Goal: Navigation & Orientation: Find specific page/section

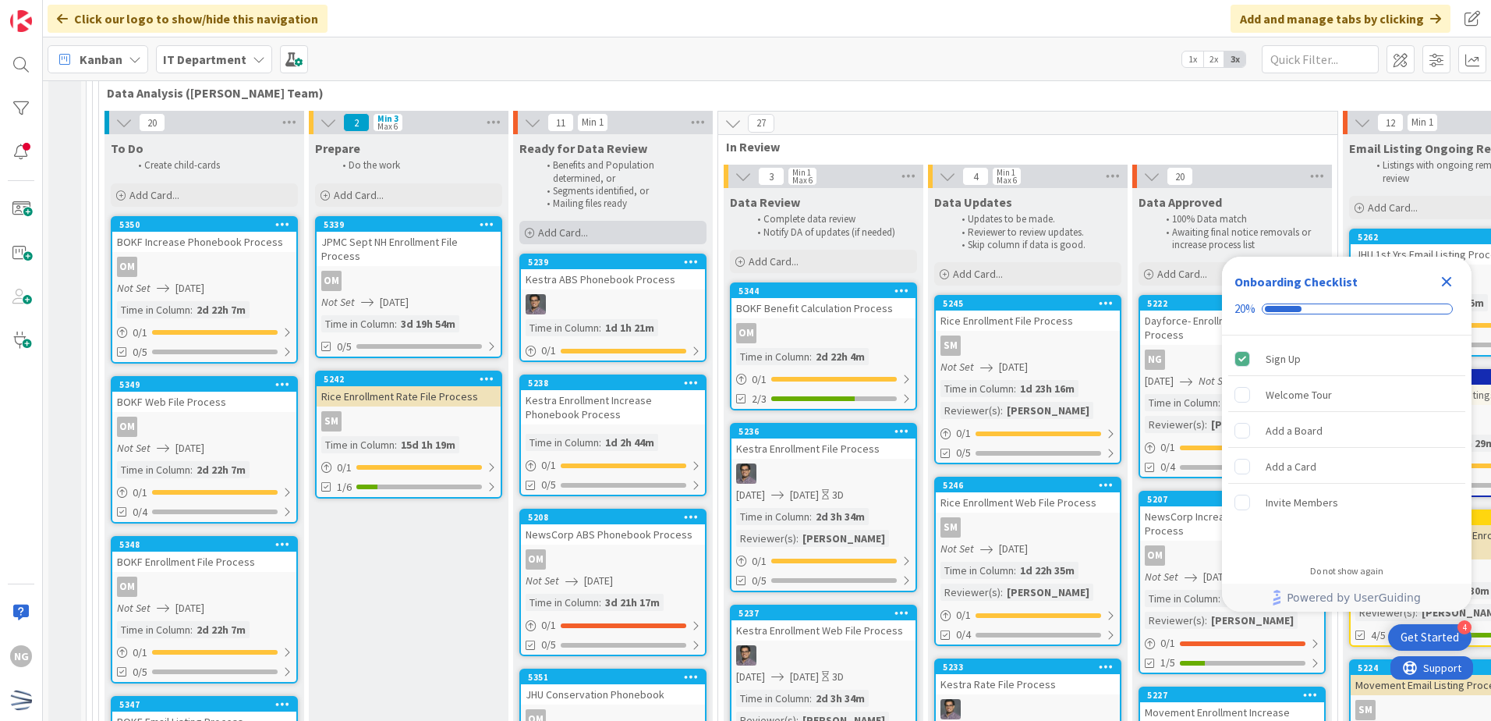
scroll to position [3899, 0]
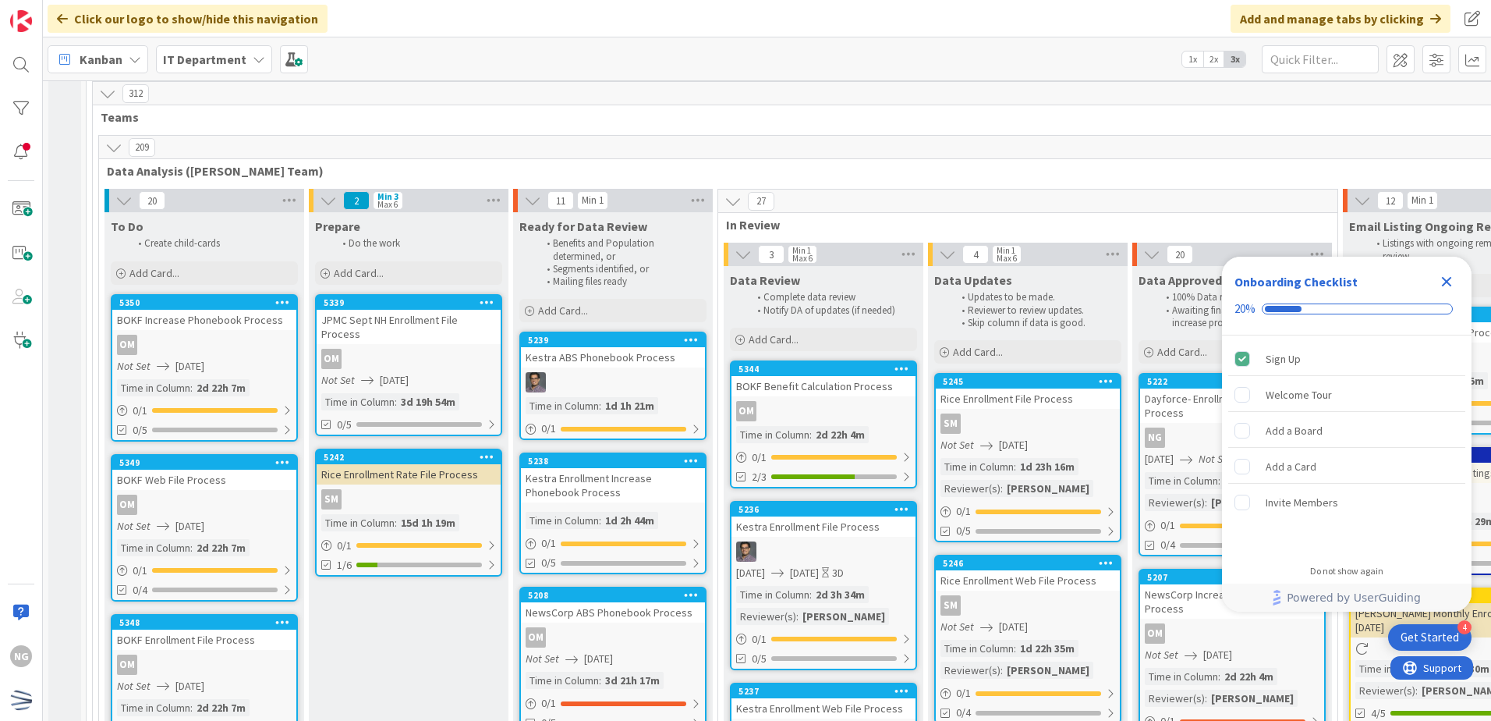
click at [1452, 277] on icon "Close Checklist" at bounding box center [1446, 281] width 19 height 19
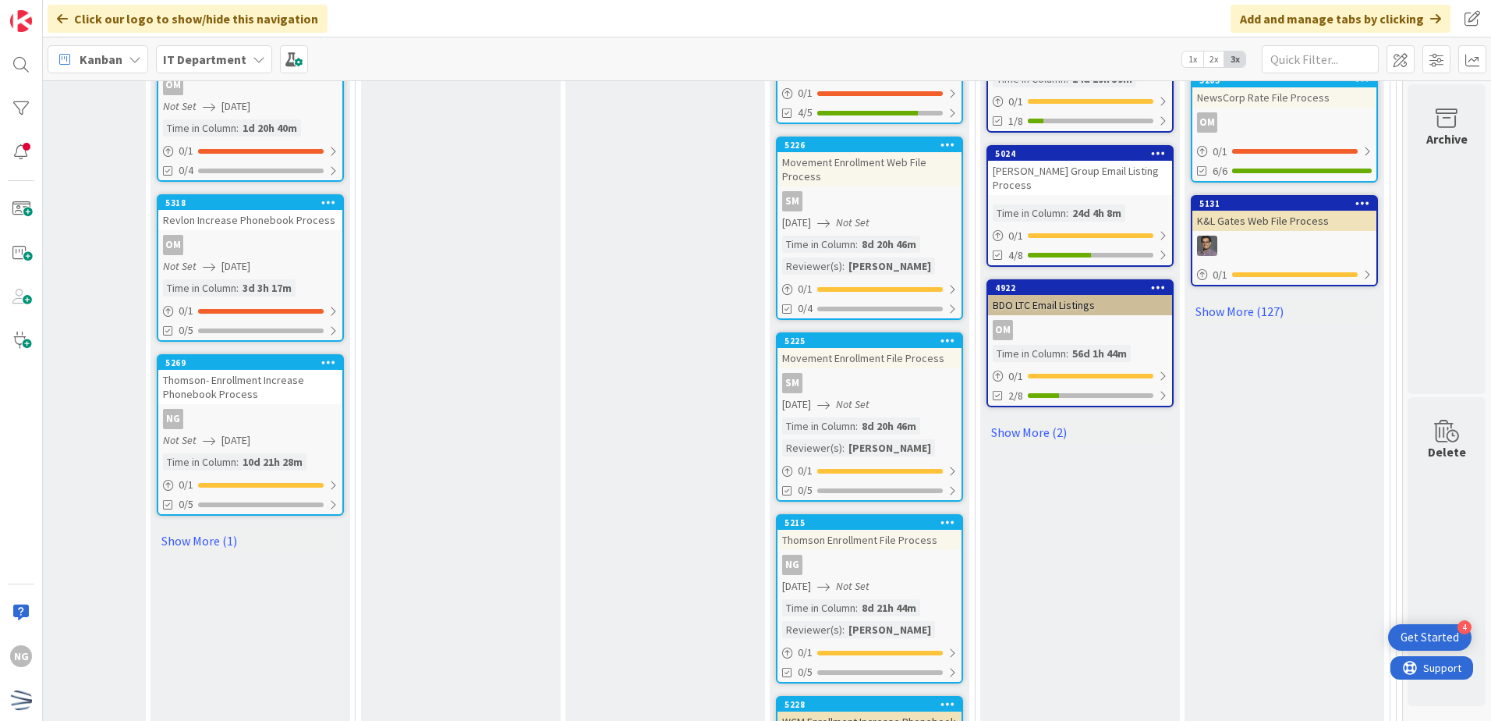
scroll to position [5459, 374]
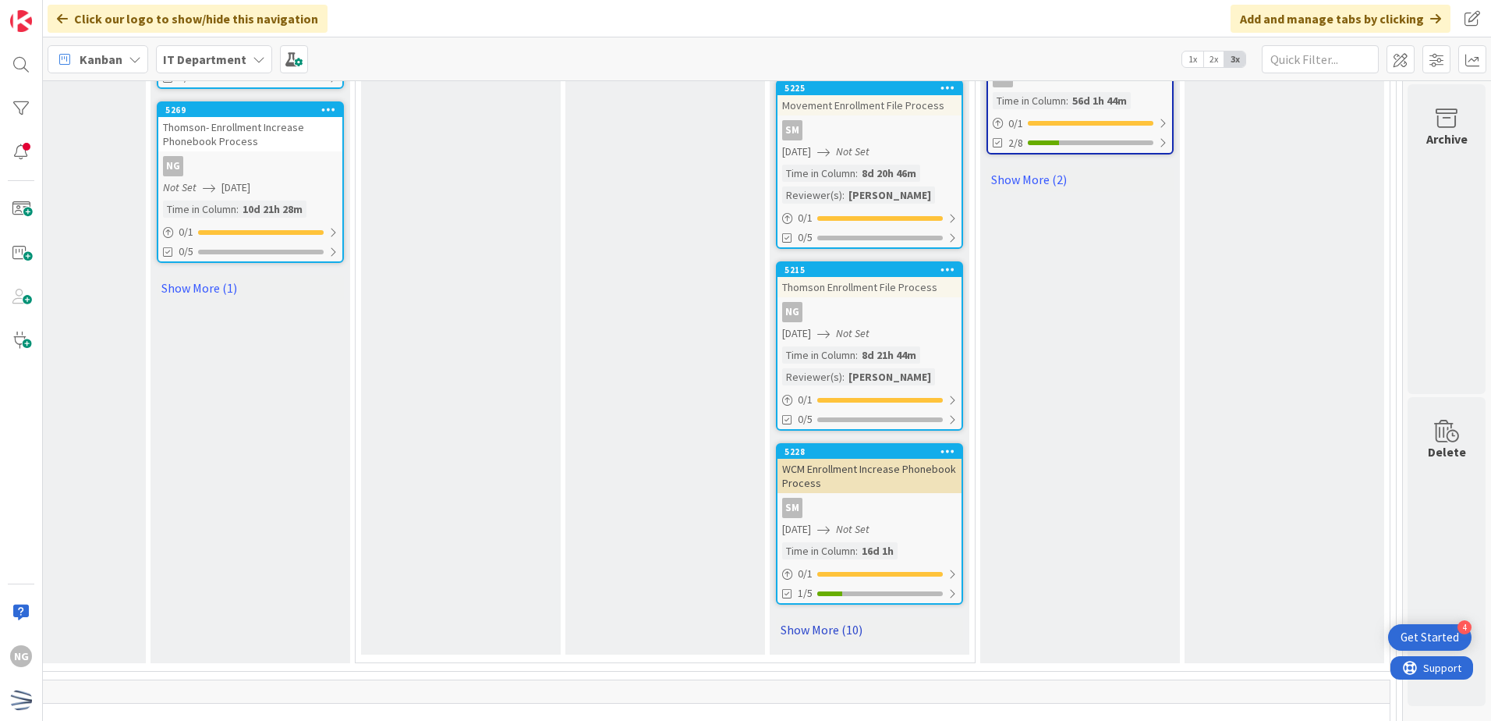
click at [841, 617] on link "Show More (10)" at bounding box center [869, 629] width 187 height 25
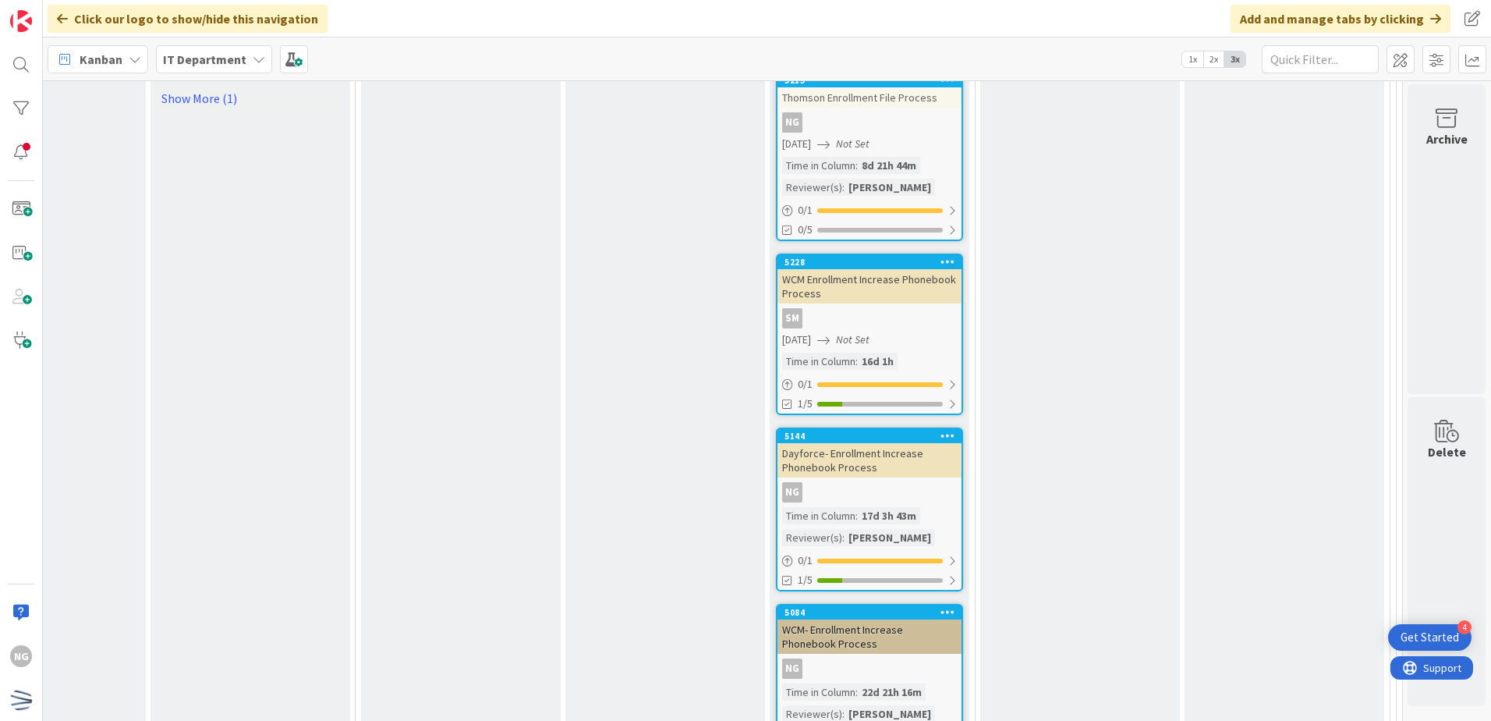
scroll to position [5693, 374]
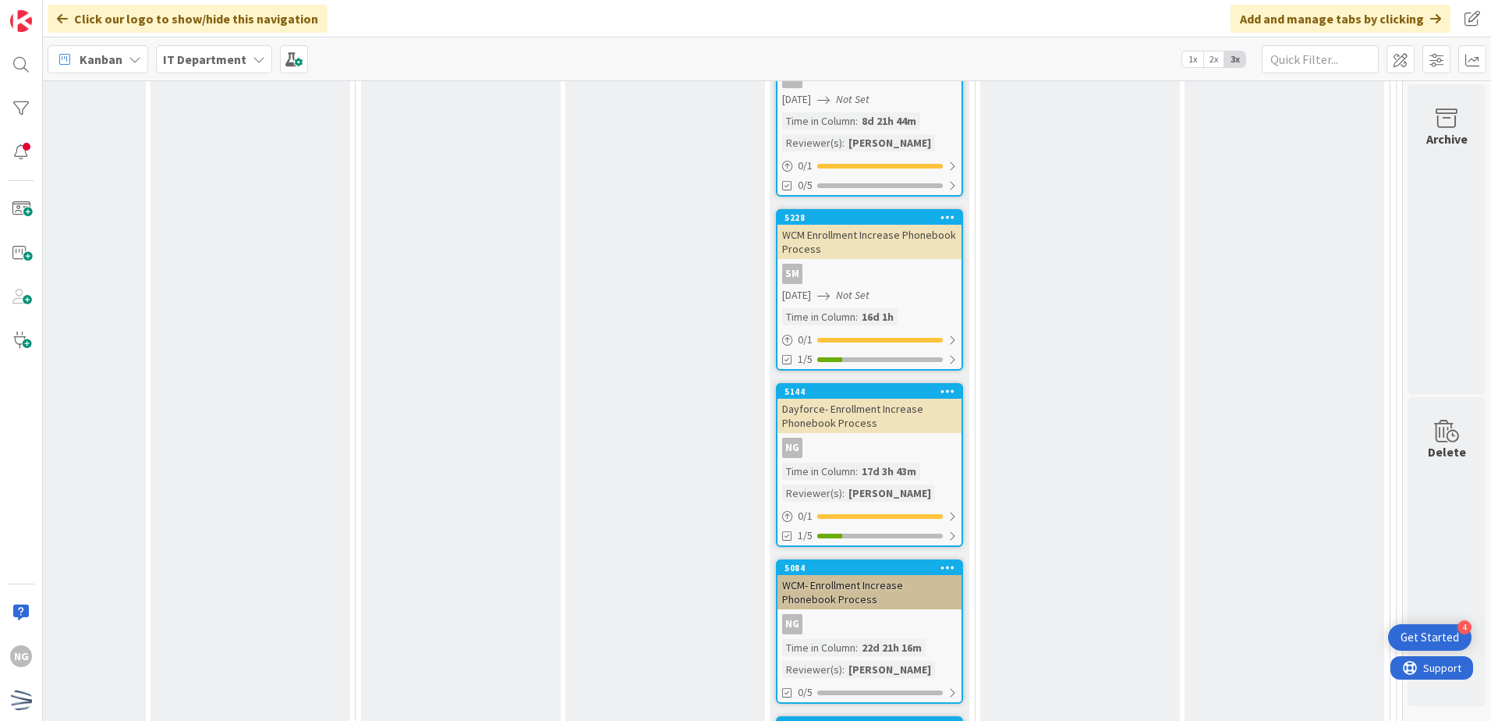
click at [903, 437] on div "NG" at bounding box center [869, 447] width 184 height 20
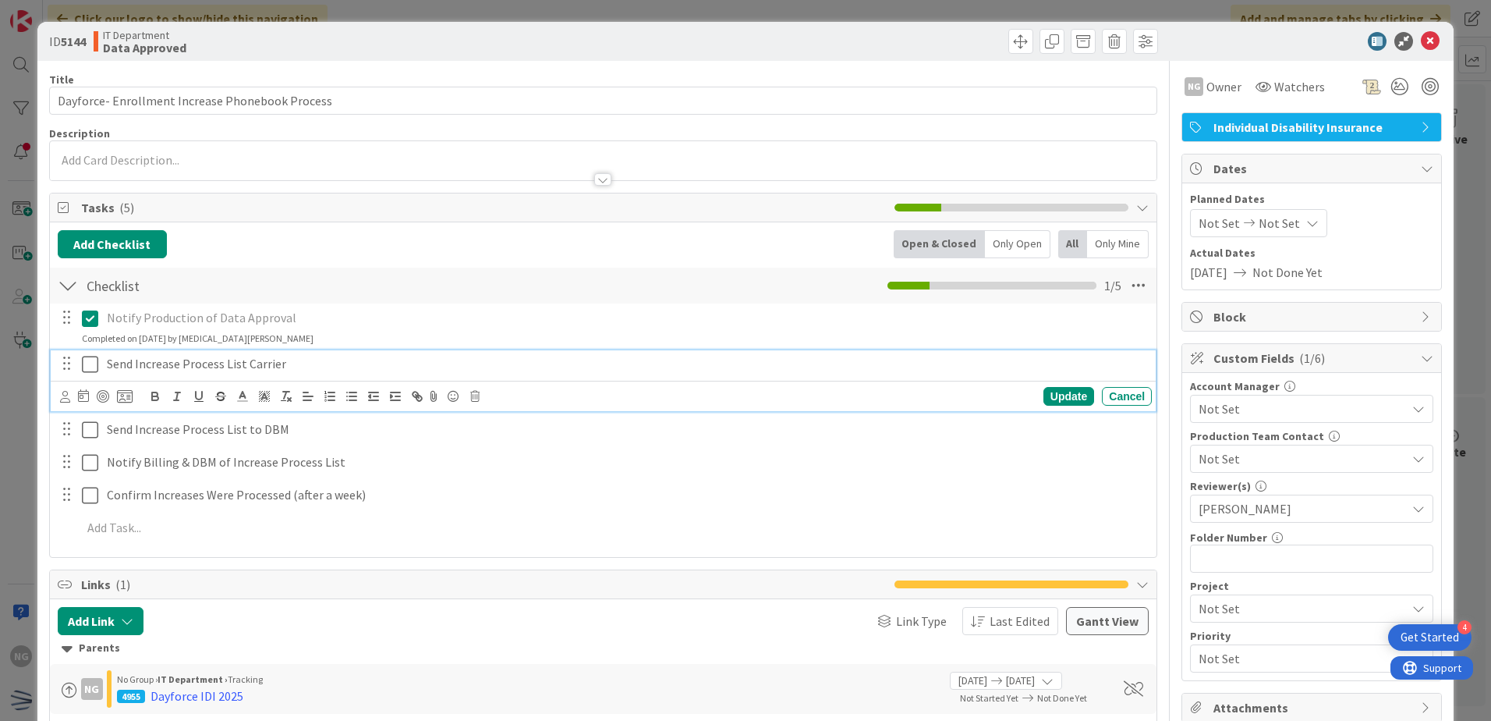
click at [88, 366] on icon at bounding box center [90, 364] width 16 height 19
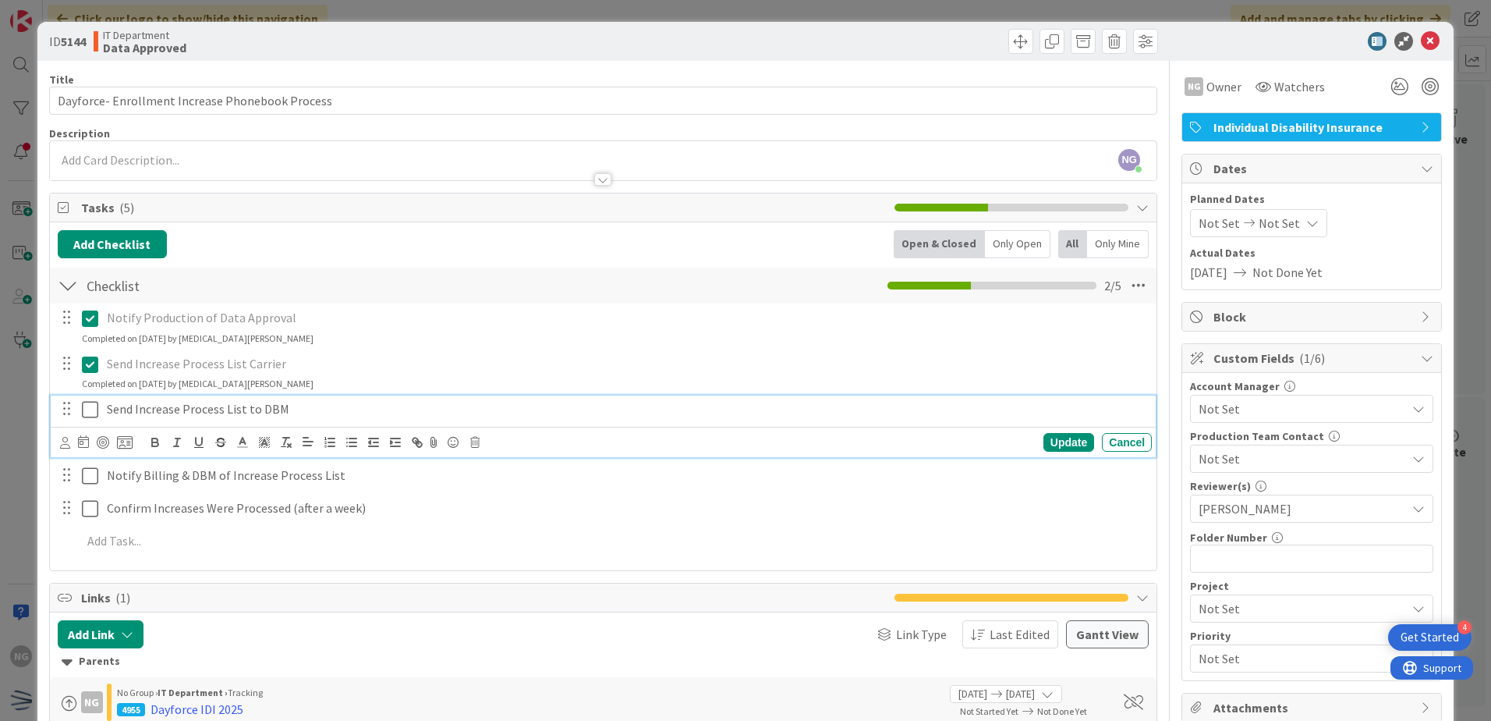
click at [86, 409] on icon at bounding box center [90, 409] width 16 height 19
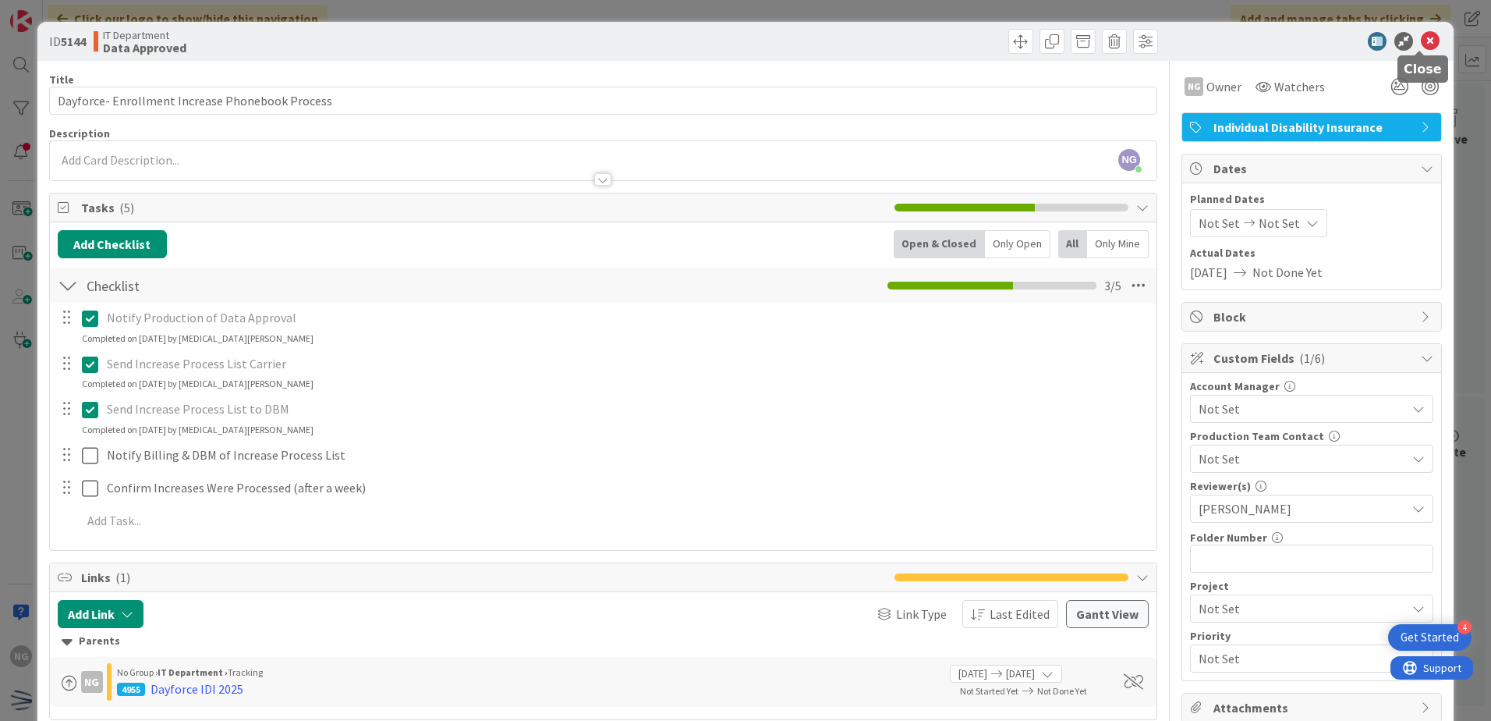
click at [1421, 44] on icon at bounding box center [1430, 41] width 19 height 19
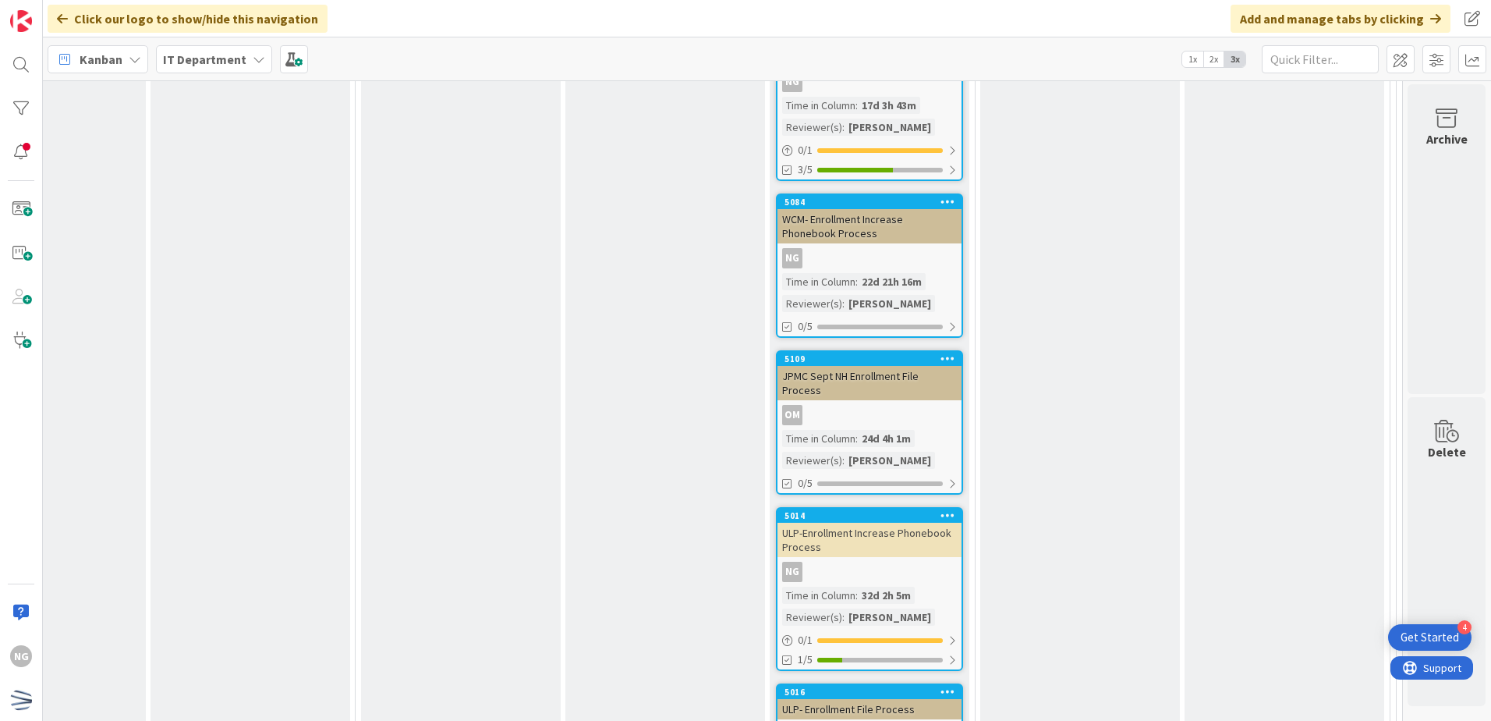
scroll to position [6083, 374]
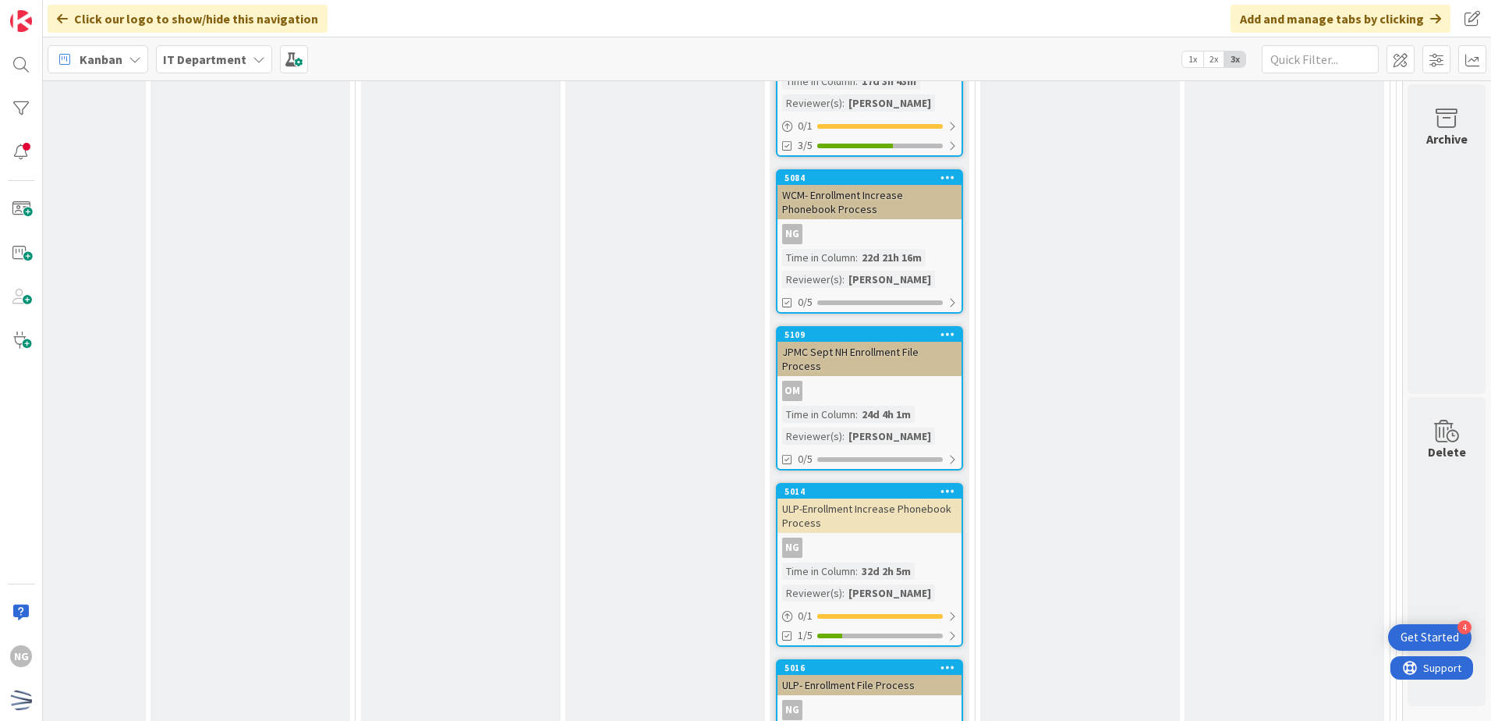
click at [888, 498] on div "ULP-Enrollment Increase Phonebook Process" at bounding box center [869, 515] width 184 height 34
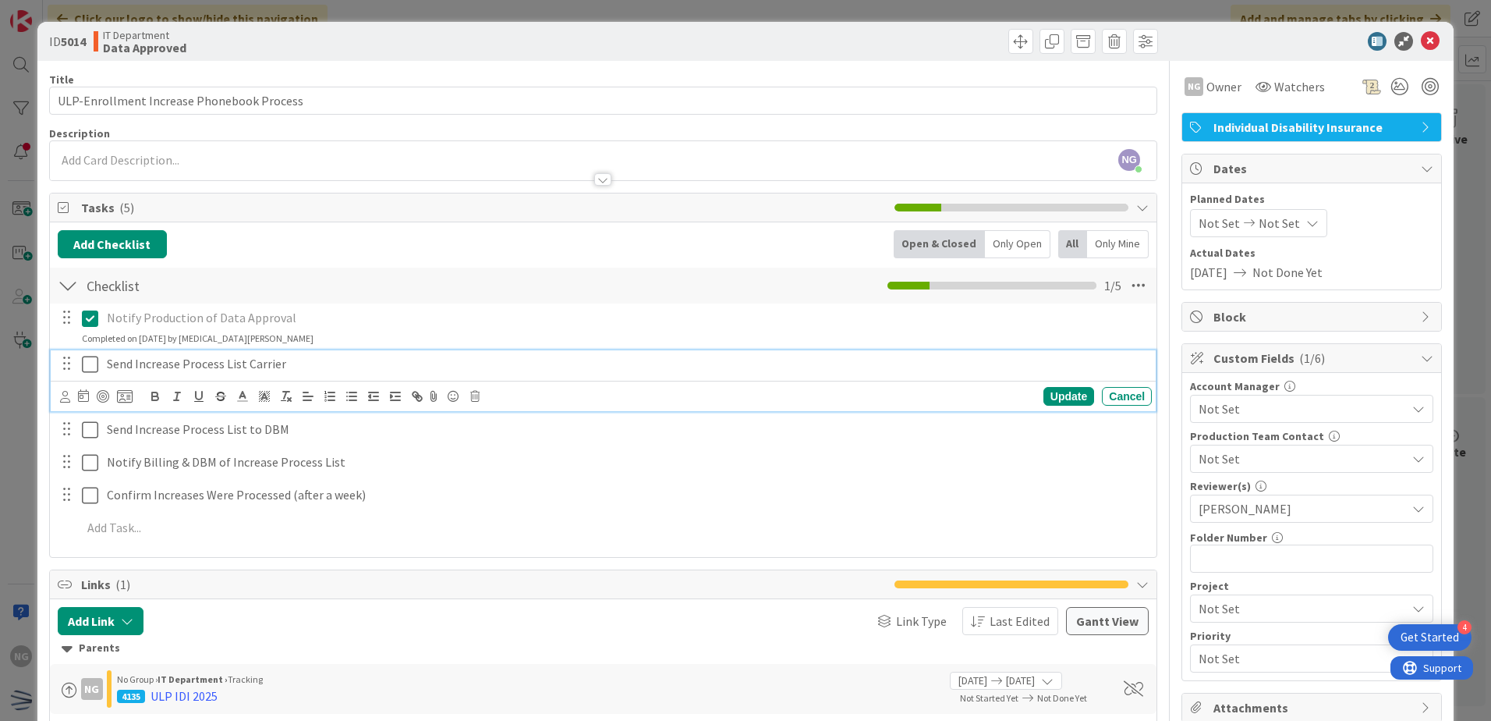
click at [92, 372] on icon at bounding box center [90, 364] width 16 height 19
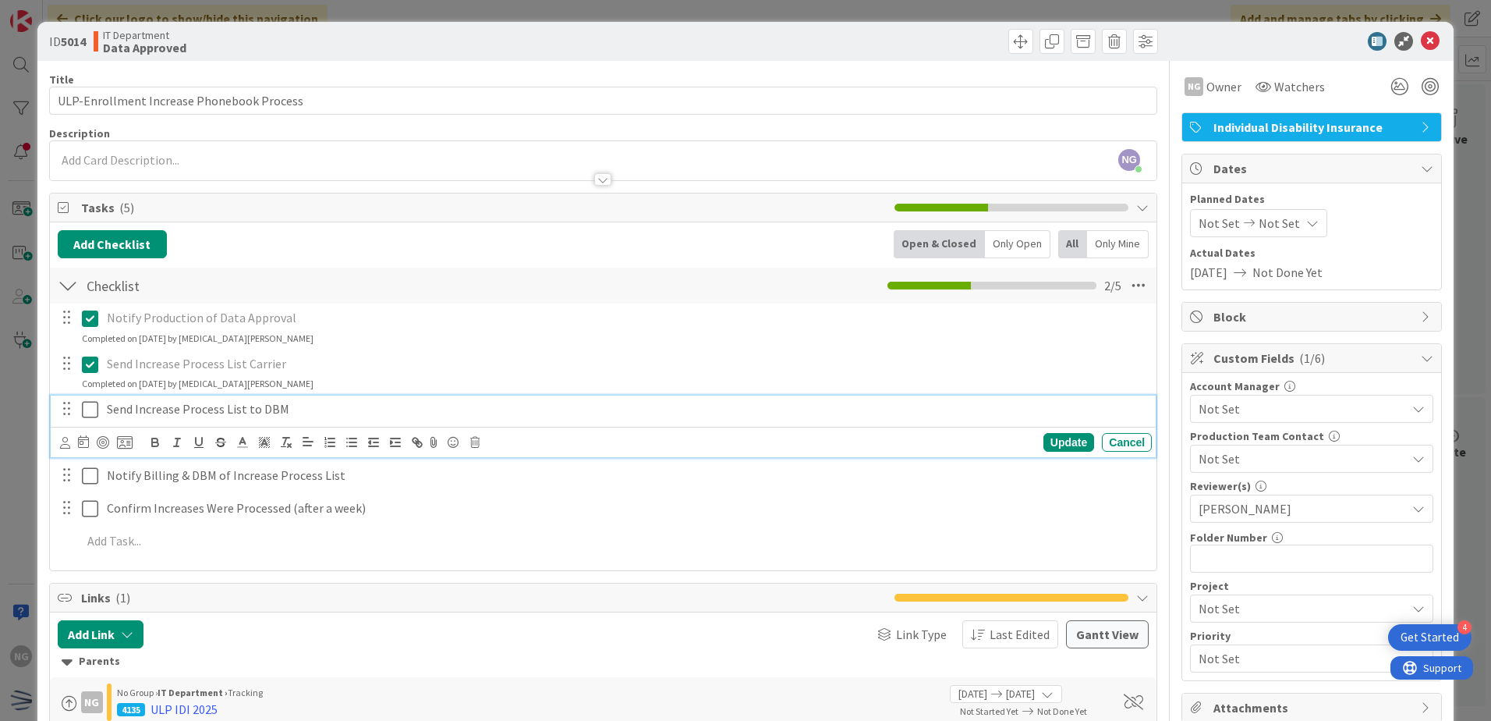
click at [93, 415] on icon at bounding box center [90, 409] width 16 height 19
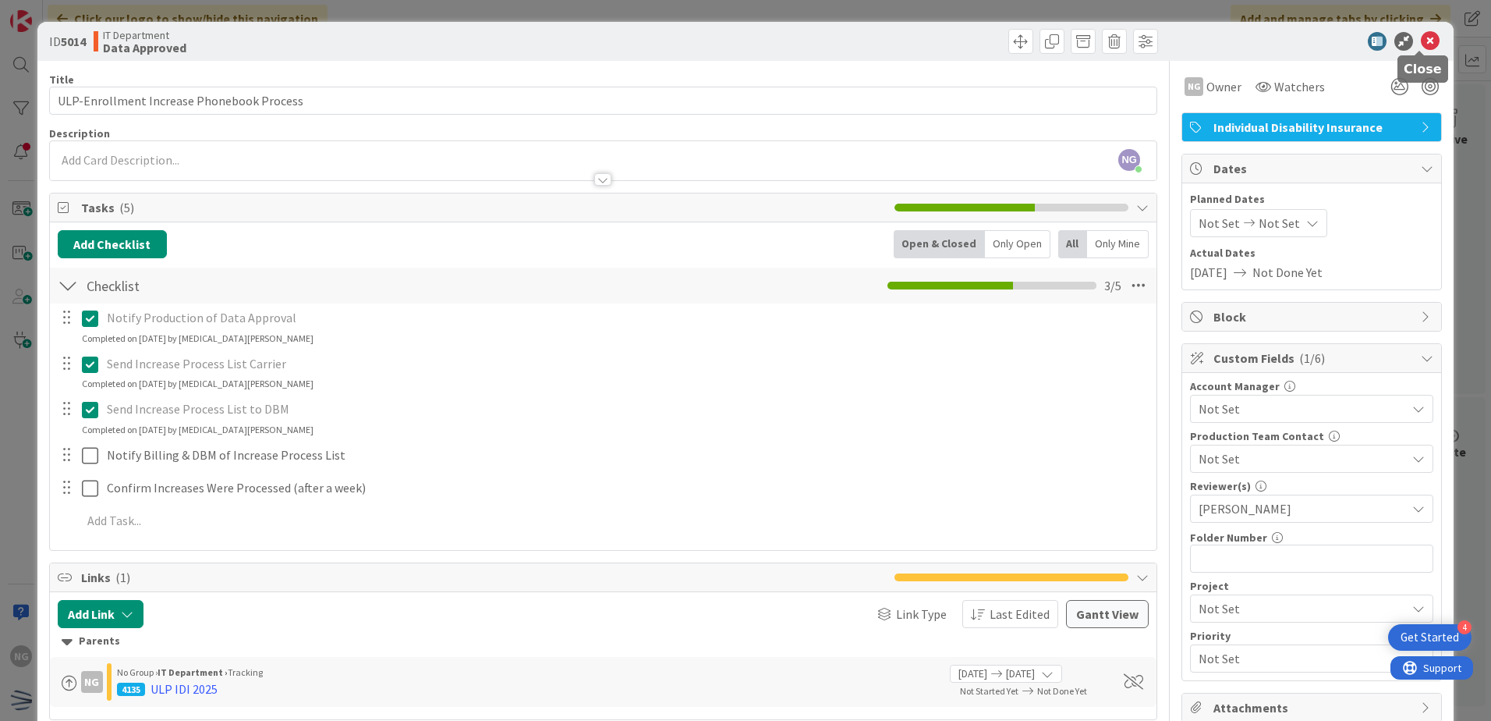
click at [1421, 35] on icon at bounding box center [1430, 41] width 19 height 19
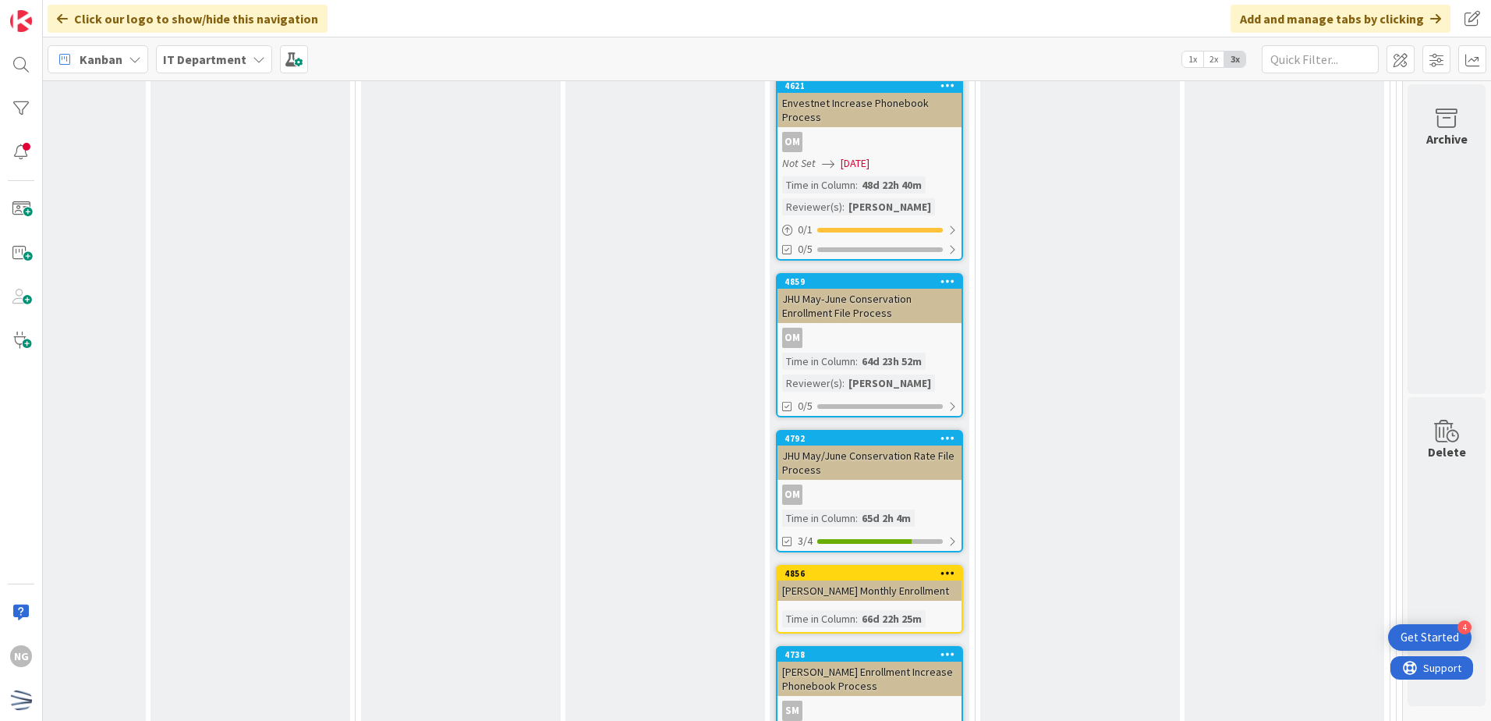
scroll to position [6862, 374]
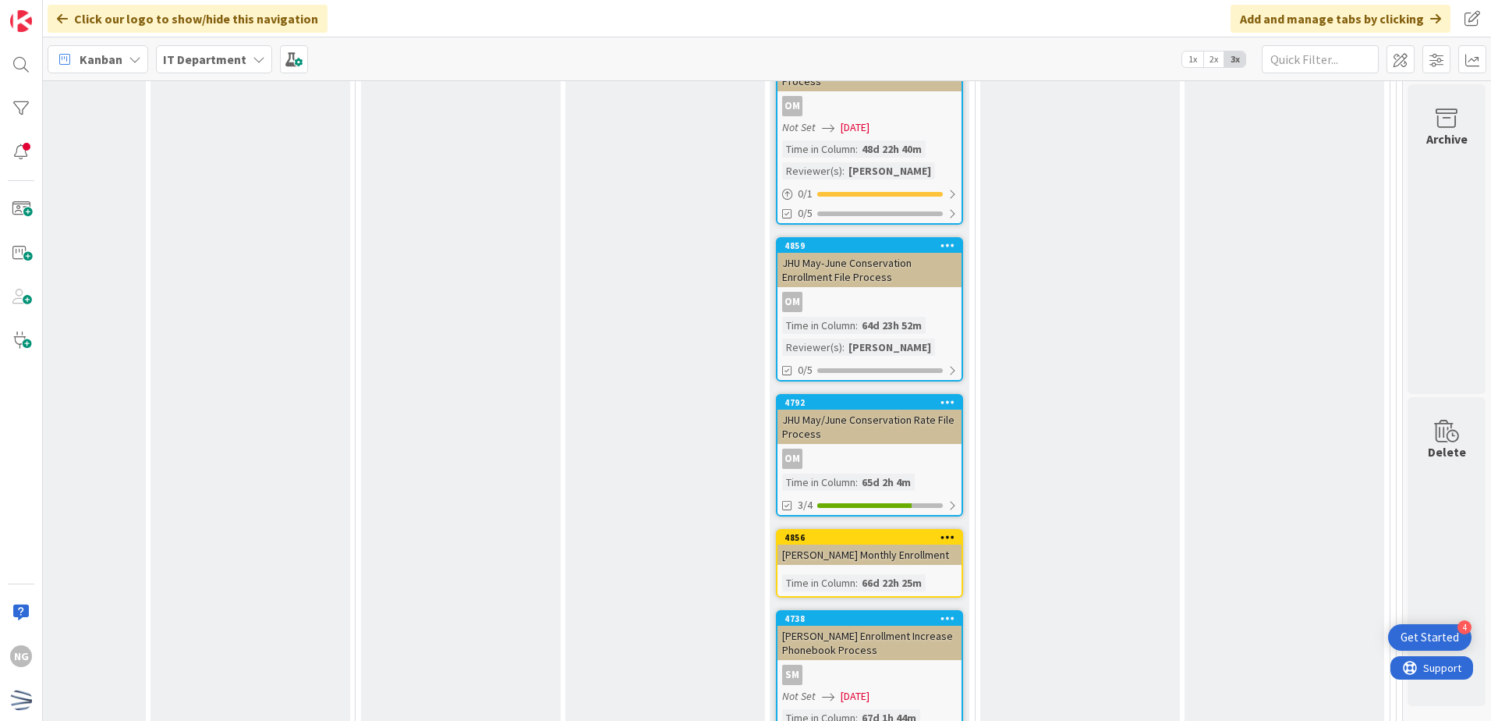
click at [887, 625] on div "Womble Enrollment Increase Phonebook Process" at bounding box center [869, 642] width 184 height 34
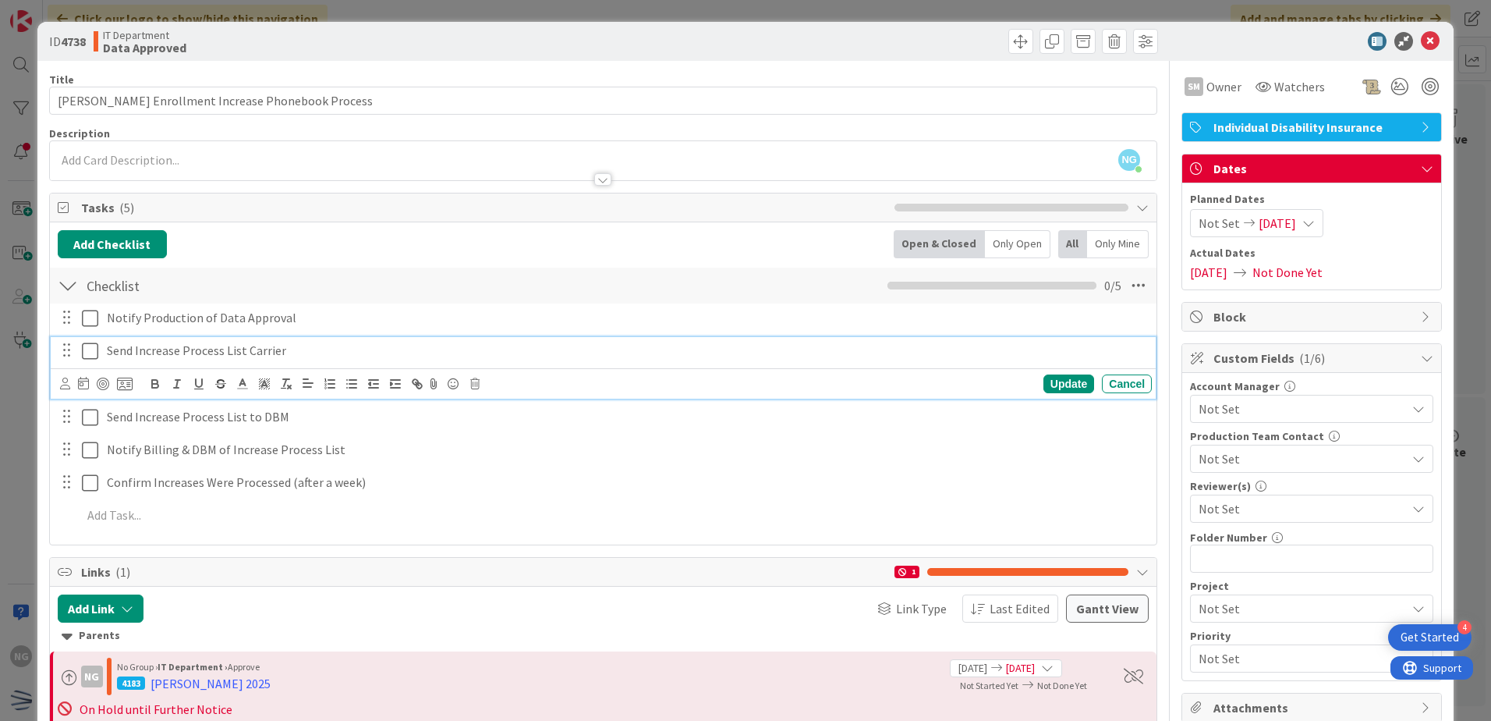
click at [94, 352] on icon at bounding box center [90, 351] width 16 height 19
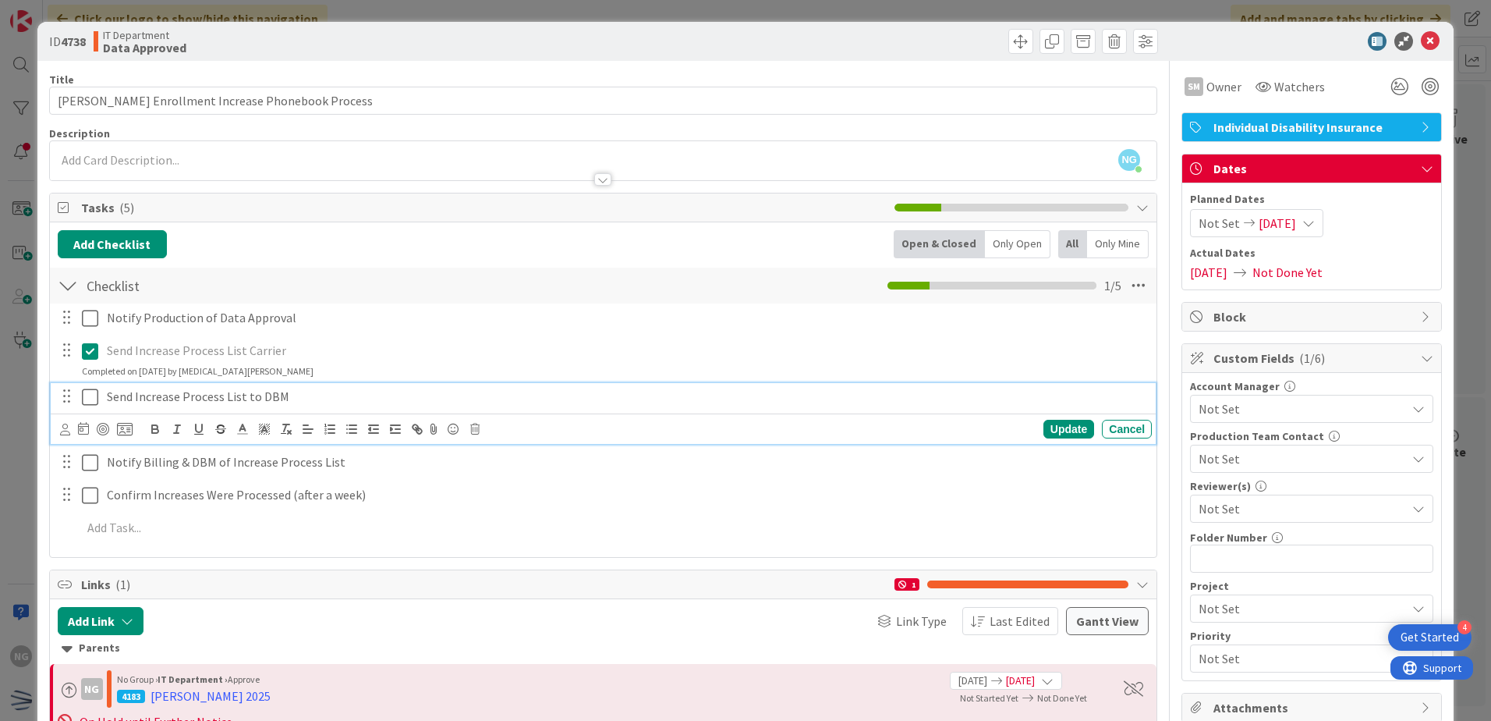
click at [89, 396] on icon at bounding box center [90, 397] width 16 height 19
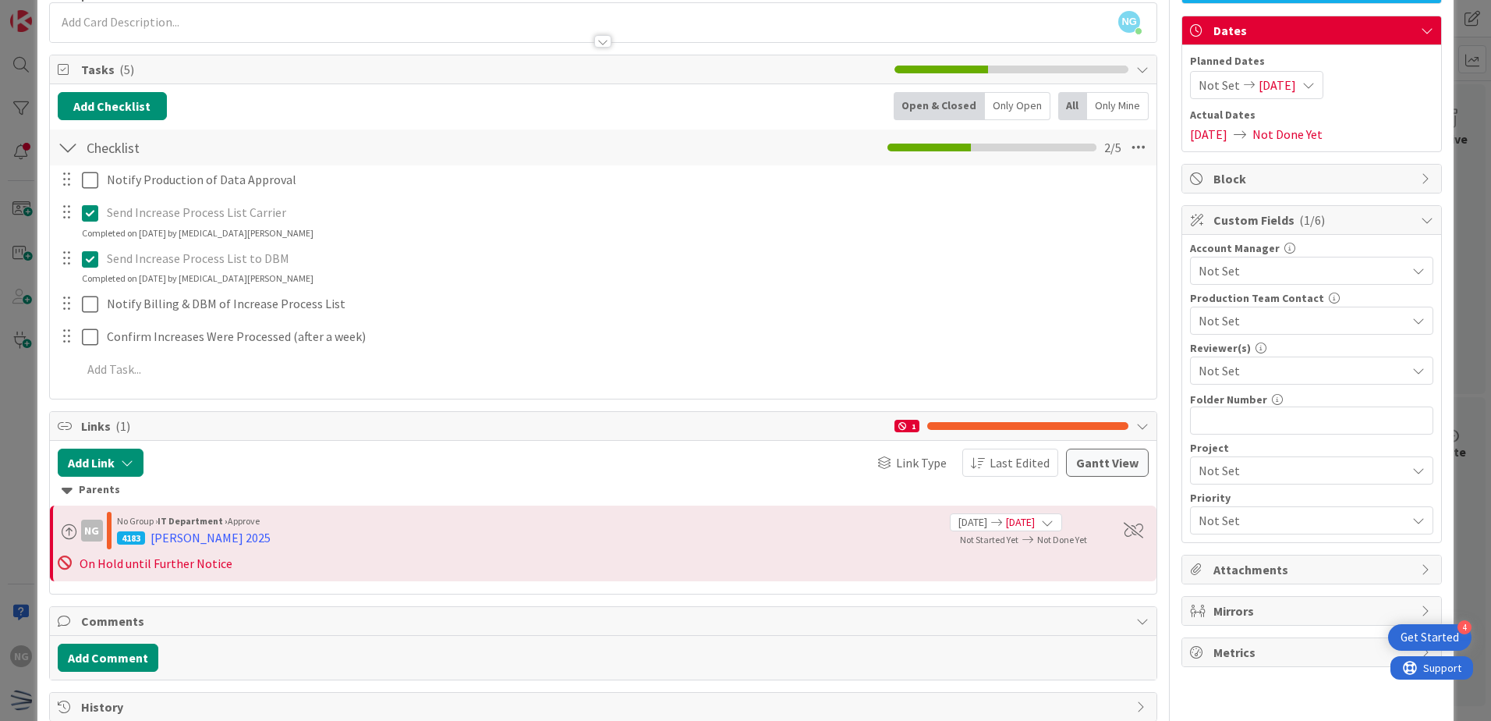
scroll to position [156, 0]
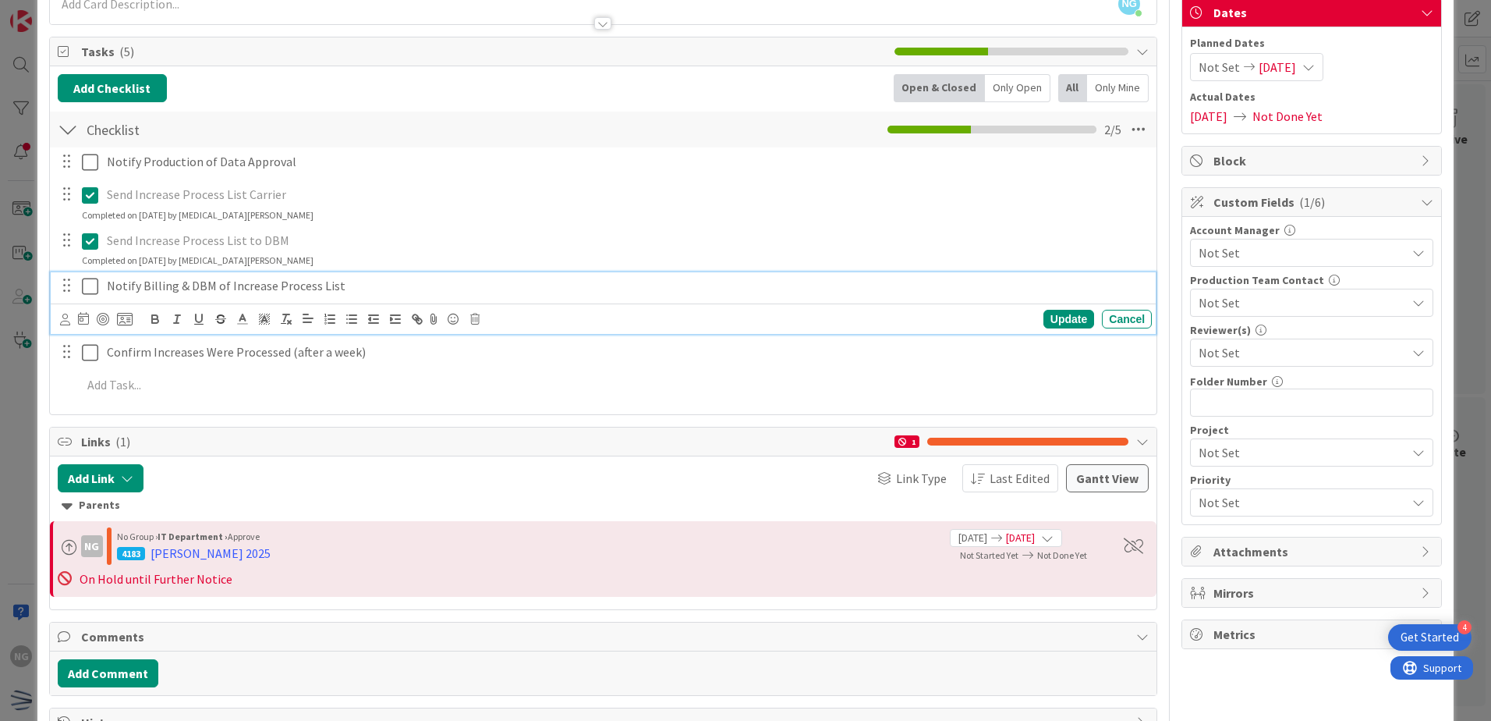
click at [92, 287] on icon at bounding box center [90, 286] width 16 height 19
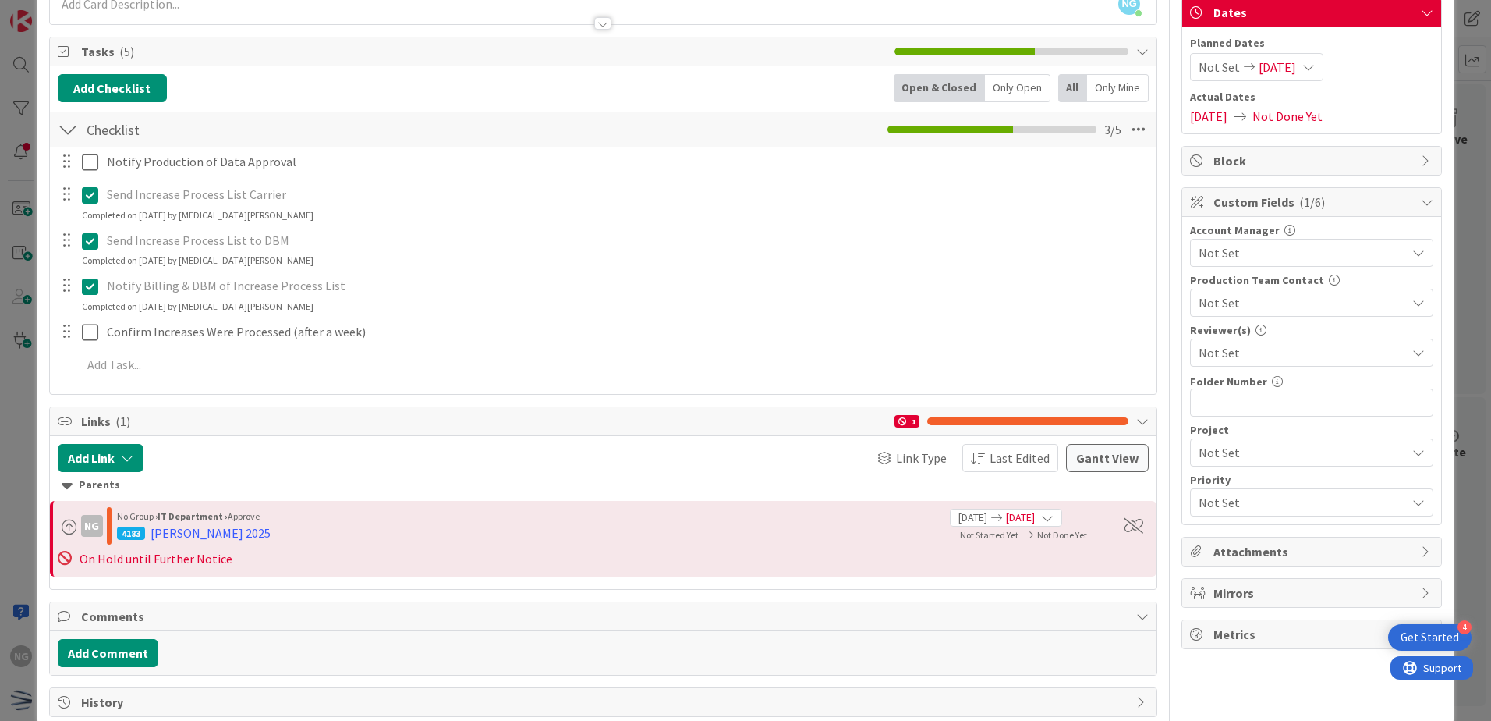
scroll to position [0, 0]
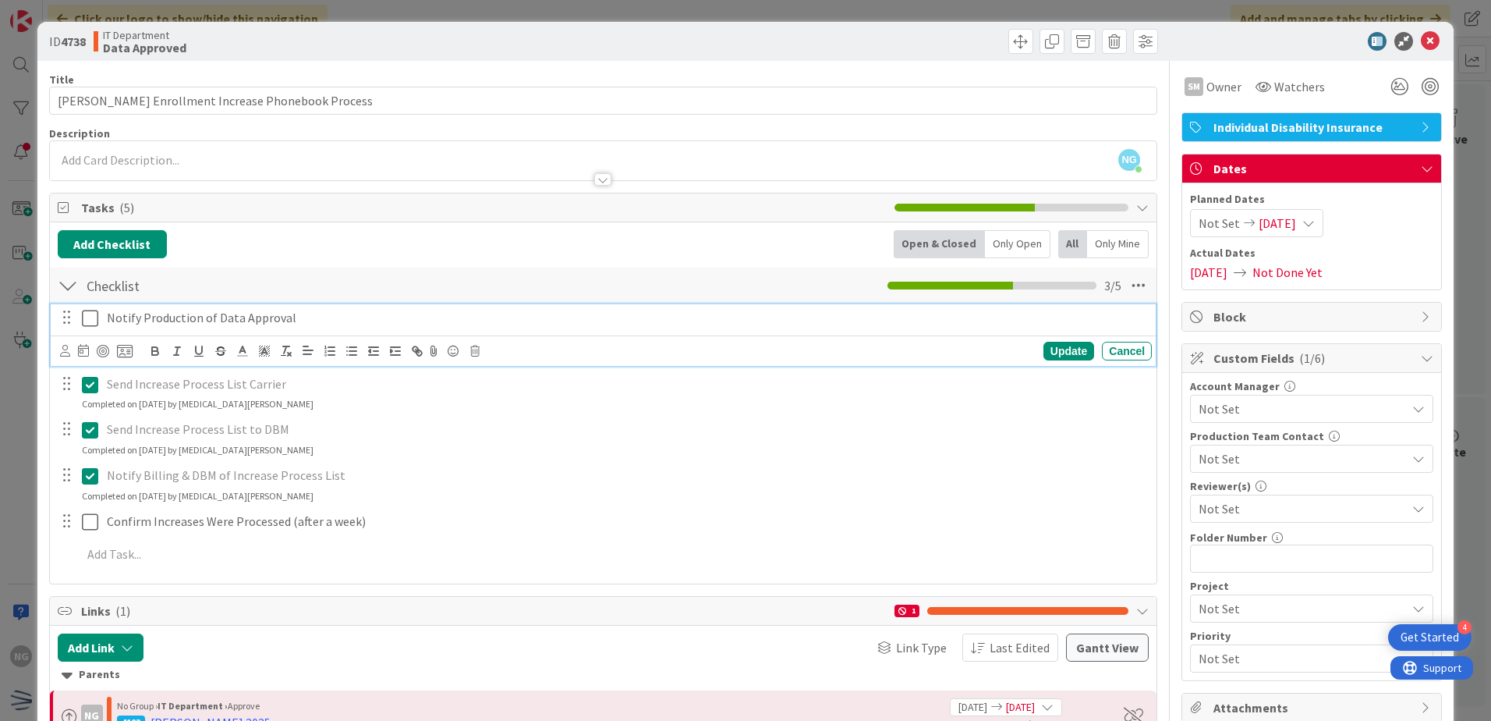
click at [96, 318] on icon at bounding box center [90, 318] width 16 height 19
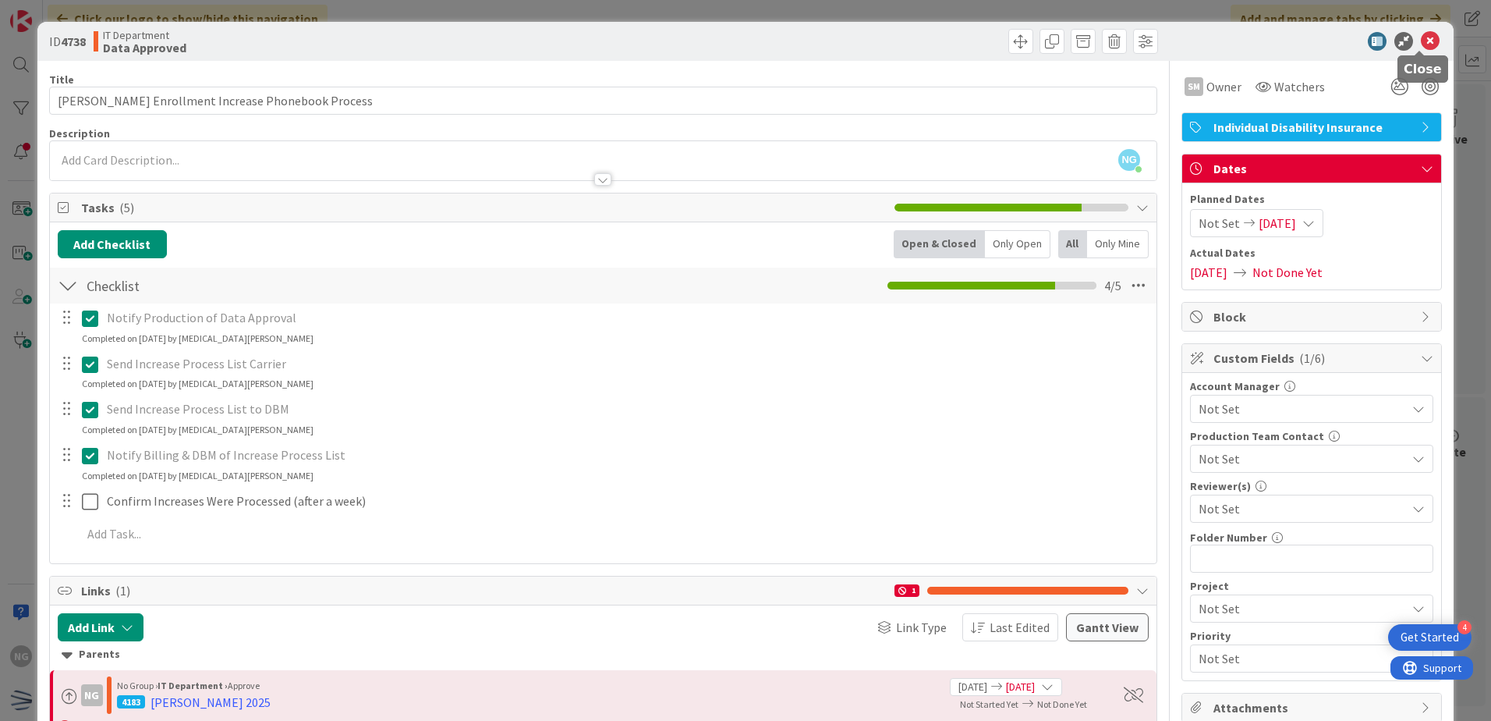
click at [1424, 43] on icon at bounding box center [1430, 41] width 19 height 19
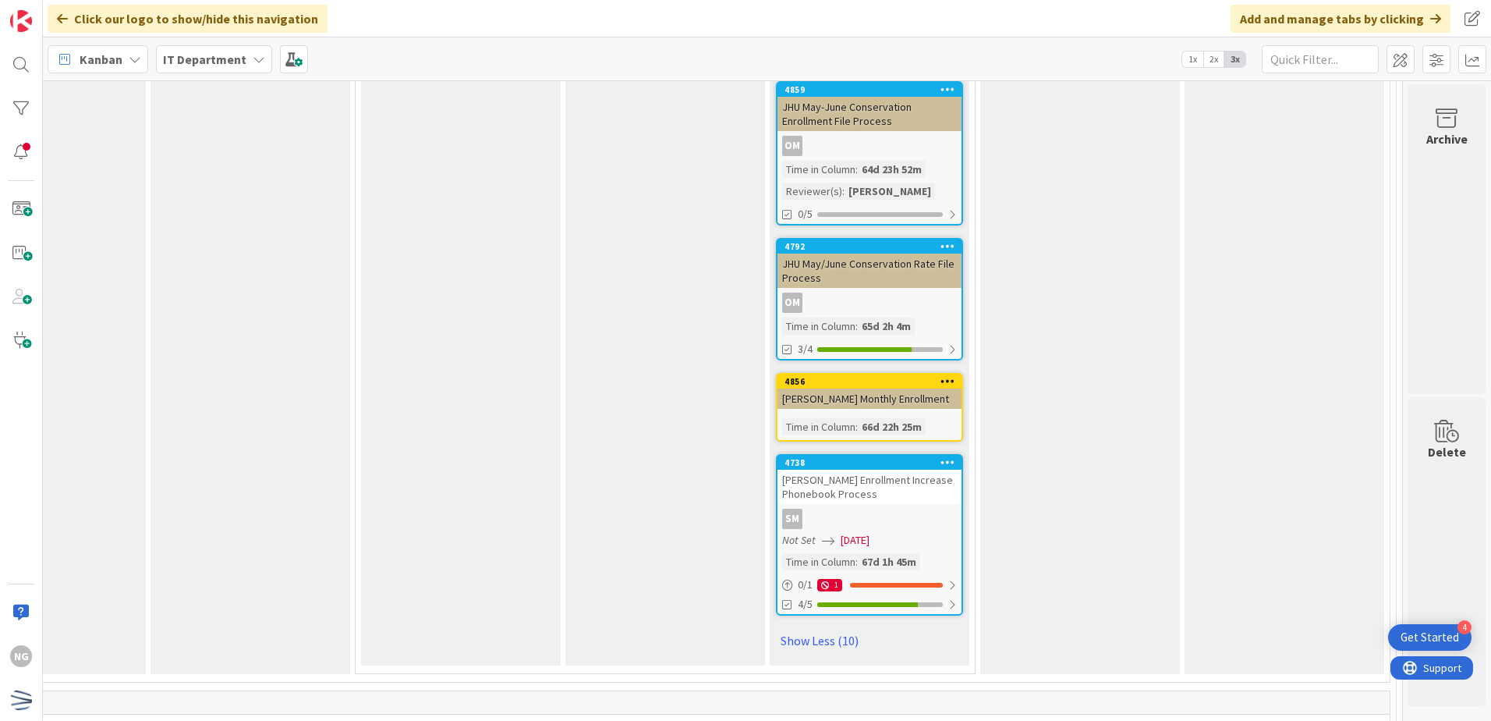
click at [891, 469] on div "Womble Enrollment Increase Phonebook Process" at bounding box center [869, 486] width 184 height 34
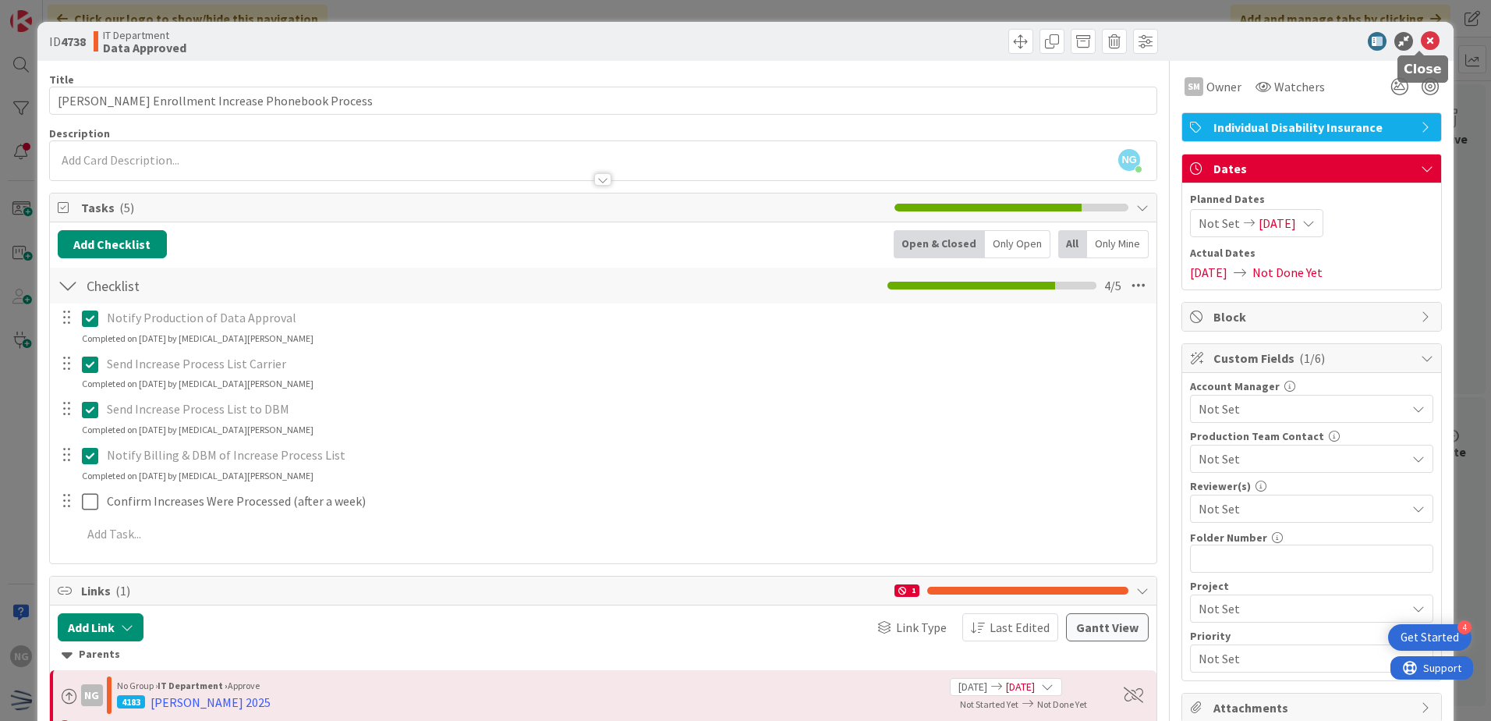
click at [1425, 37] on icon at bounding box center [1430, 41] width 19 height 19
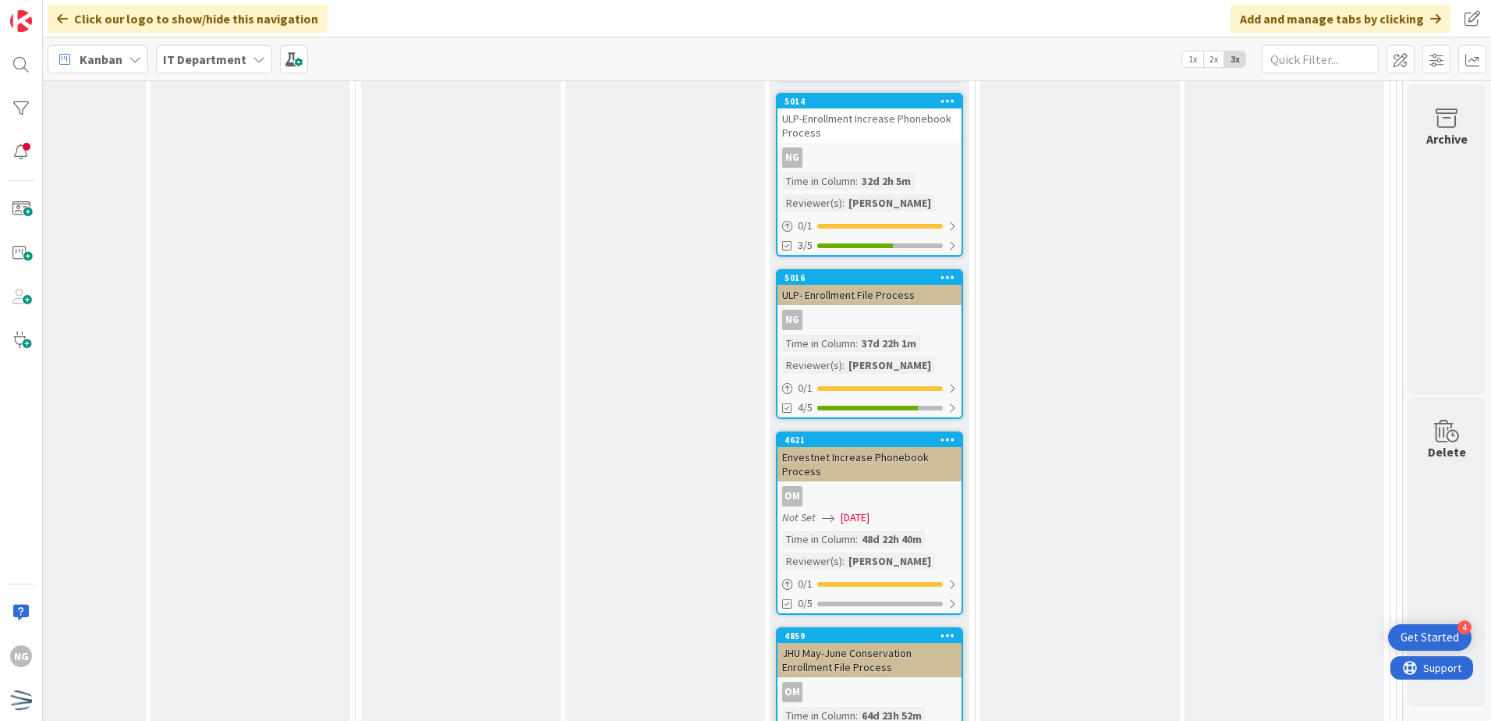
click at [912, 310] on div "NG" at bounding box center [869, 320] width 184 height 20
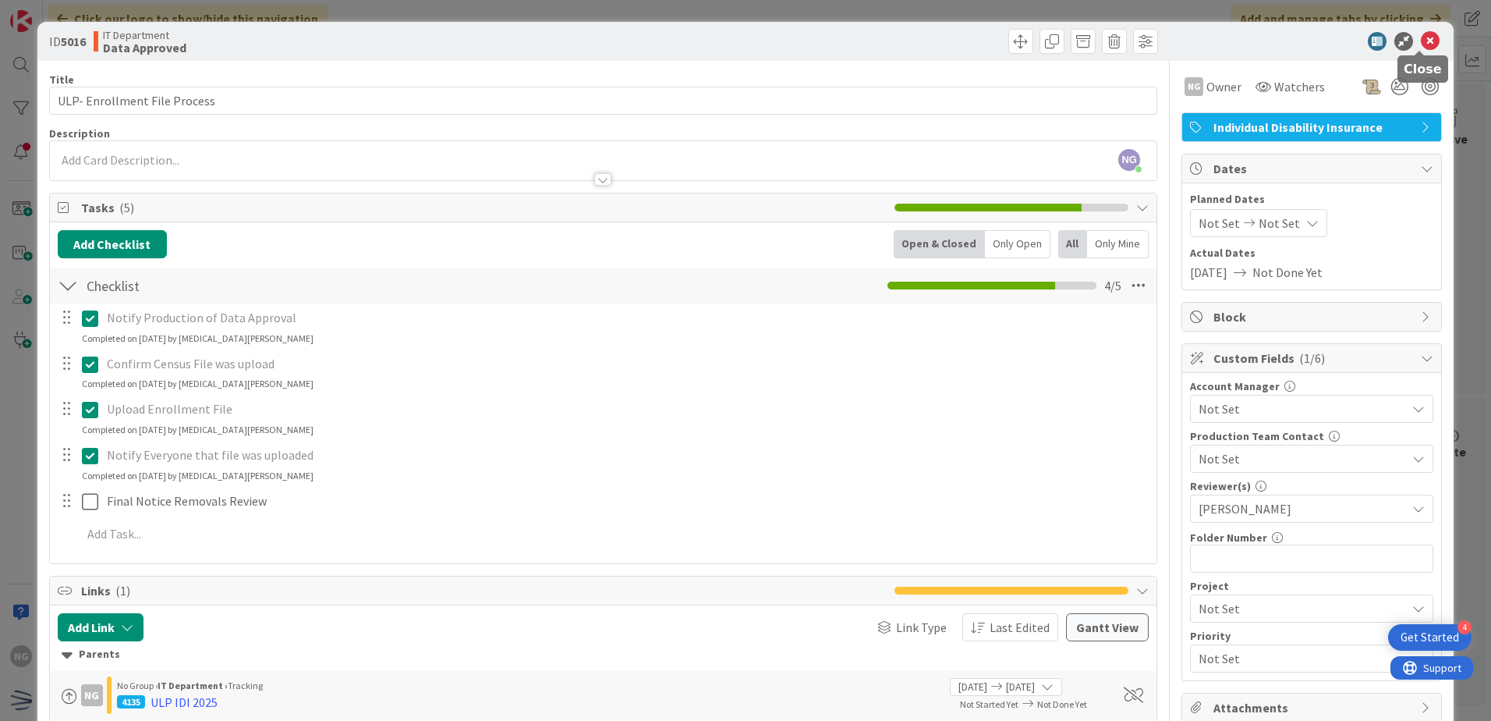
click at [1421, 37] on icon at bounding box center [1430, 41] width 19 height 19
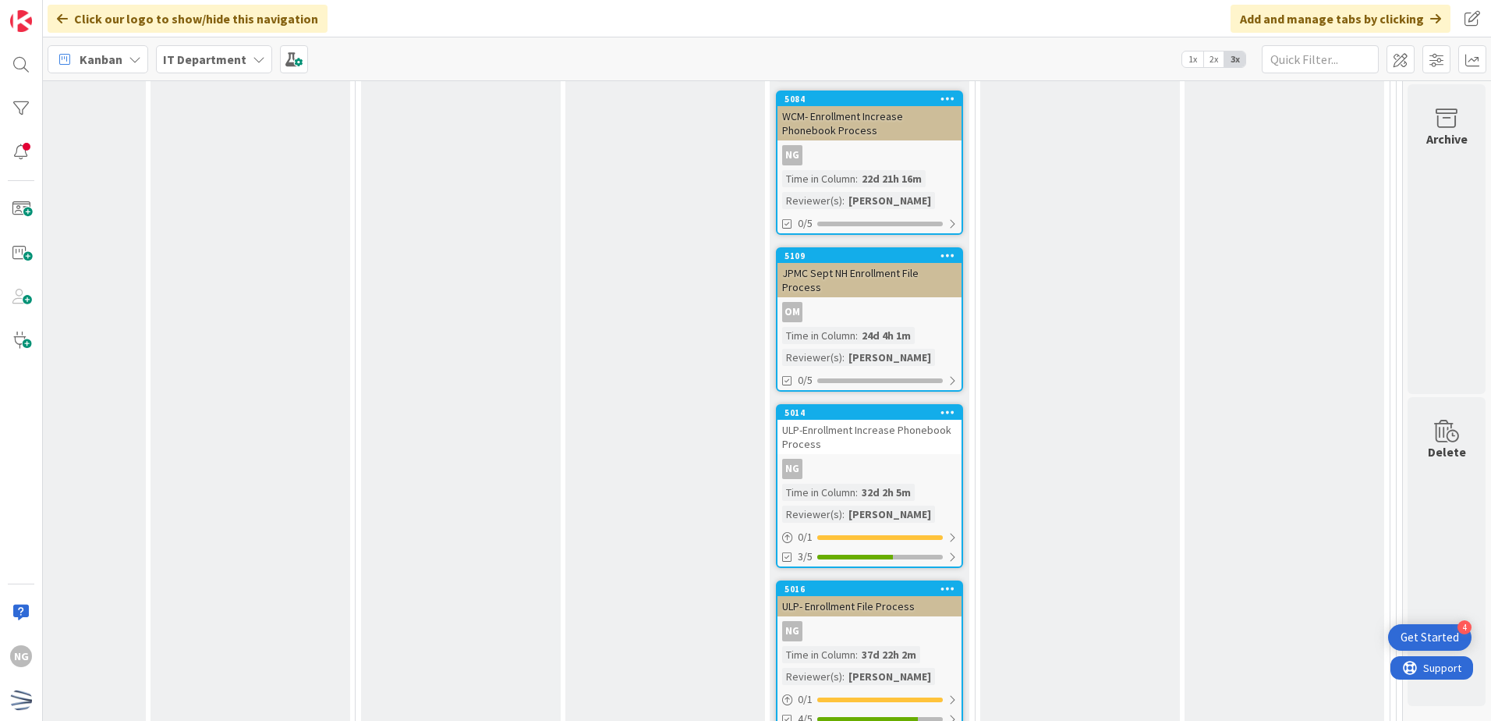
scroll to position [6161, 374]
click at [905, 459] on div "NG" at bounding box center [869, 469] width 184 height 20
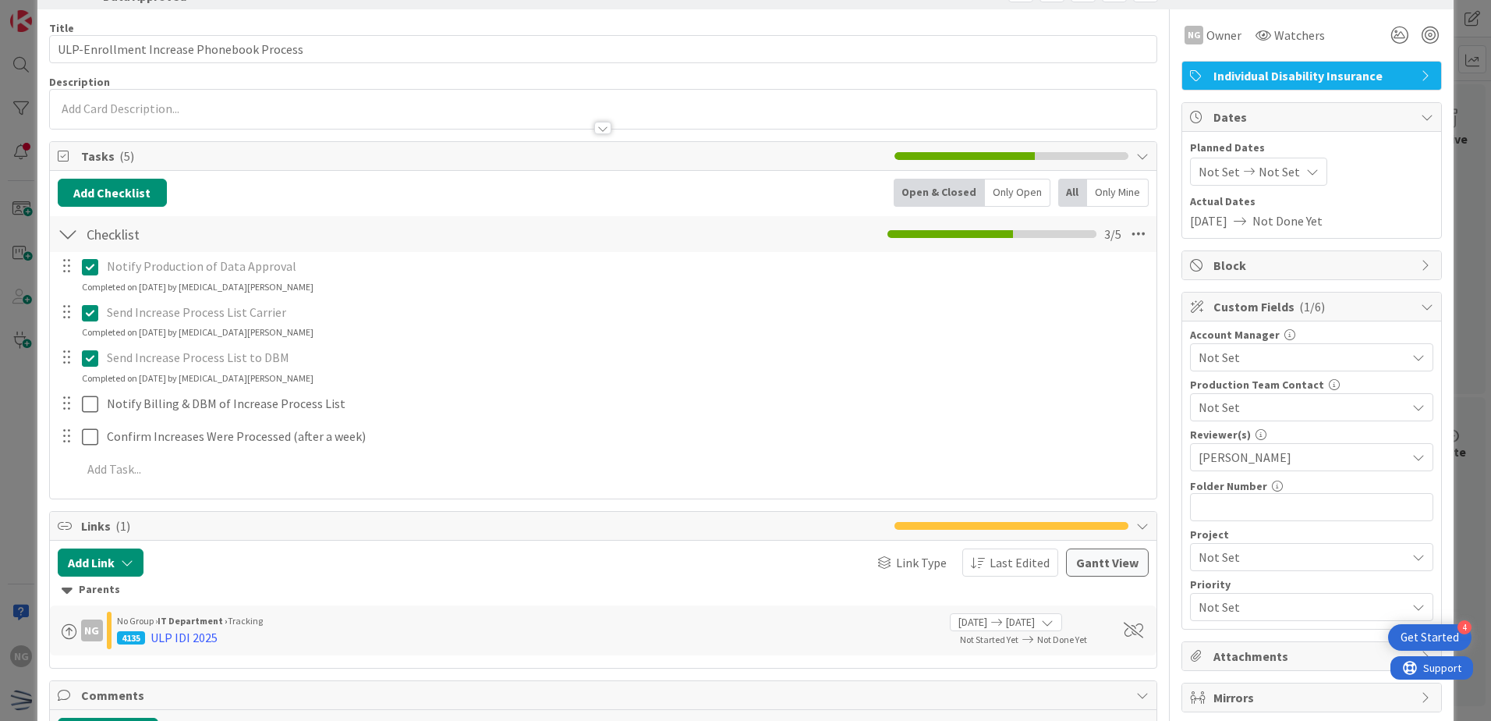
scroll to position [78, 0]
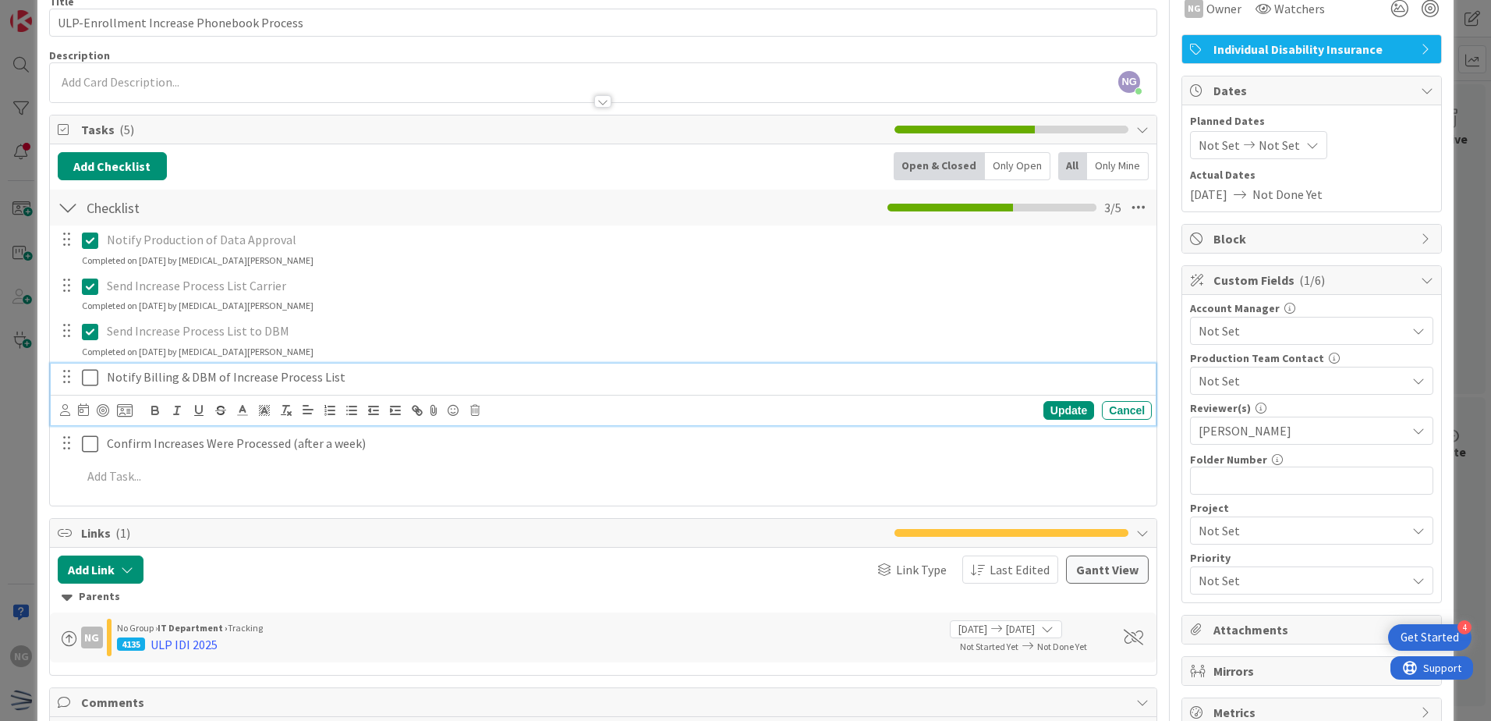
click at [279, 378] on p "Notify Billing & DBM of Increase Process List" at bounding box center [626, 377] width 1039 height 18
click at [95, 376] on icon at bounding box center [90, 377] width 16 height 19
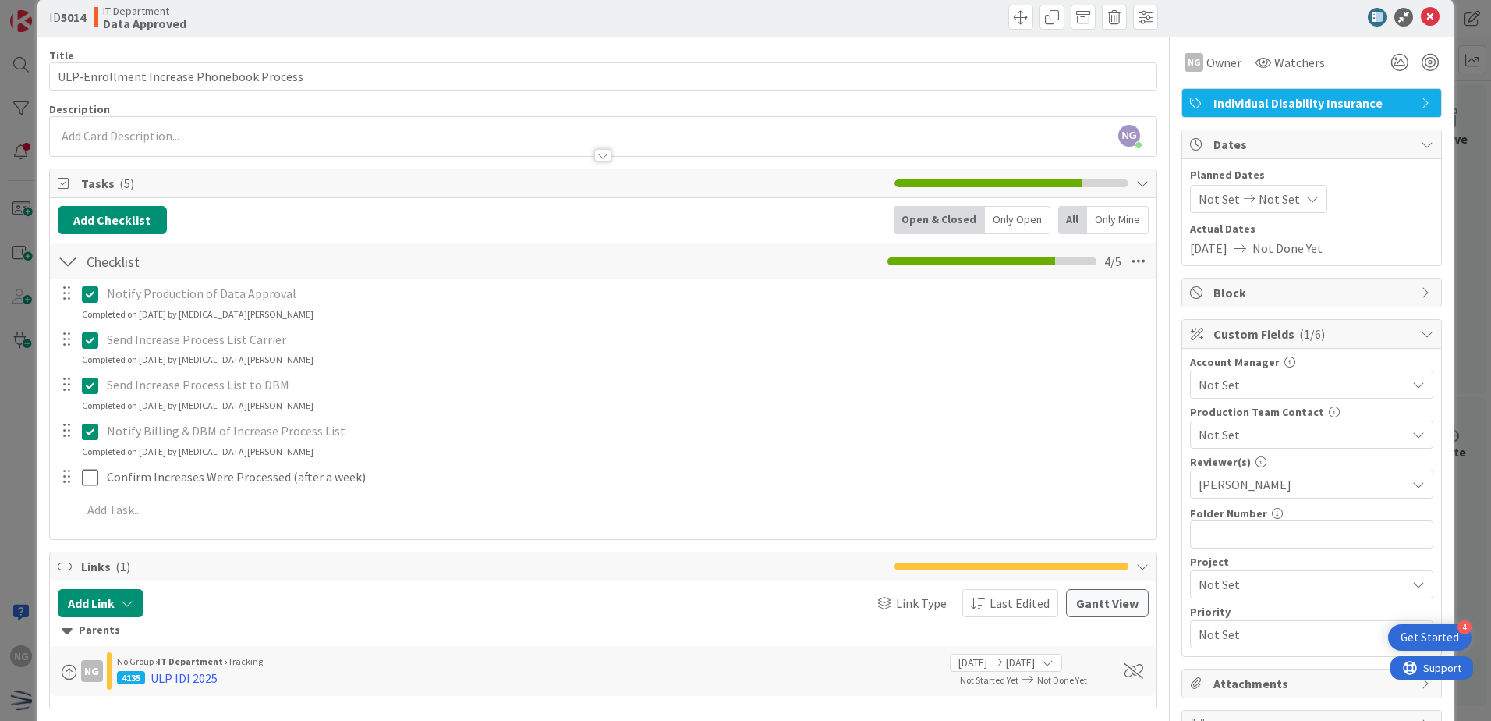
scroll to position [0, 0]
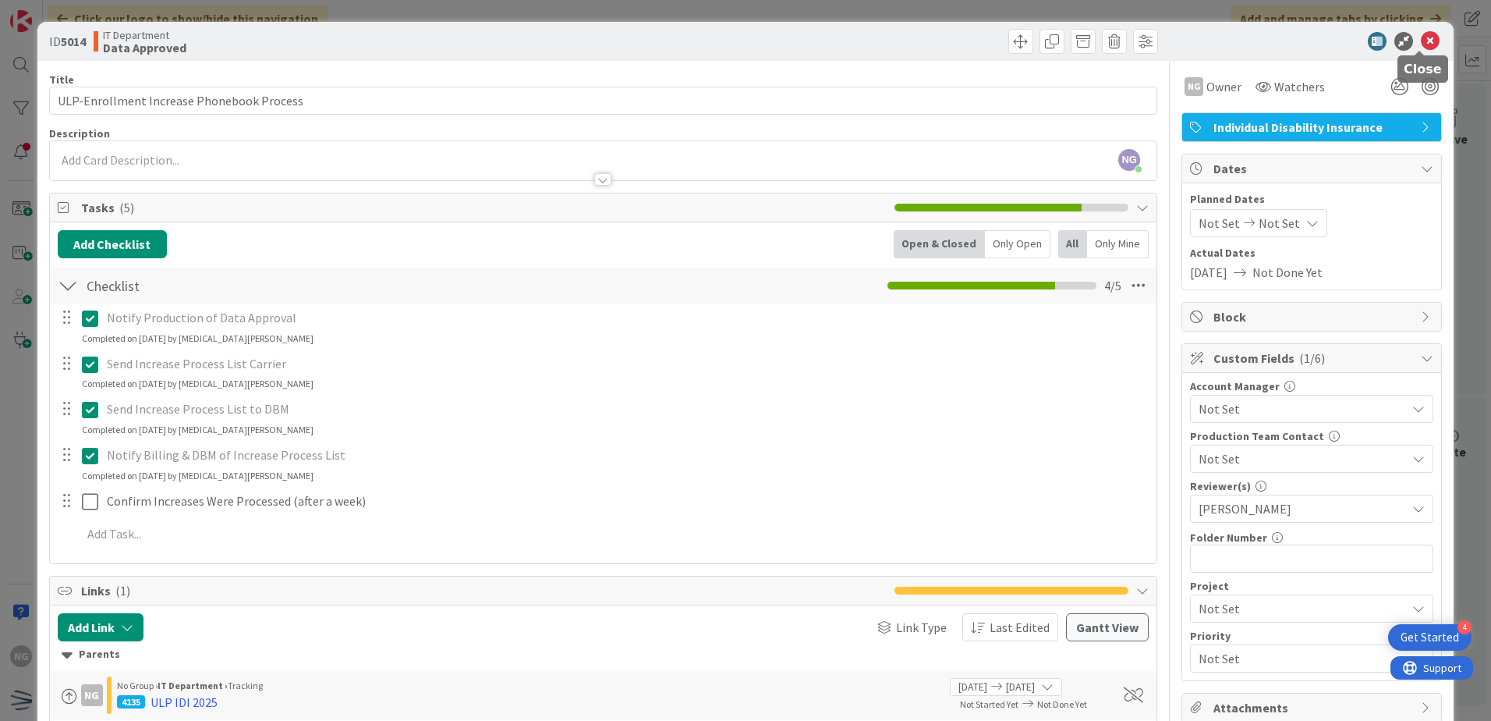
click at [1425, 46] on icon at bounding box center [1430, 41] width 19 height 19
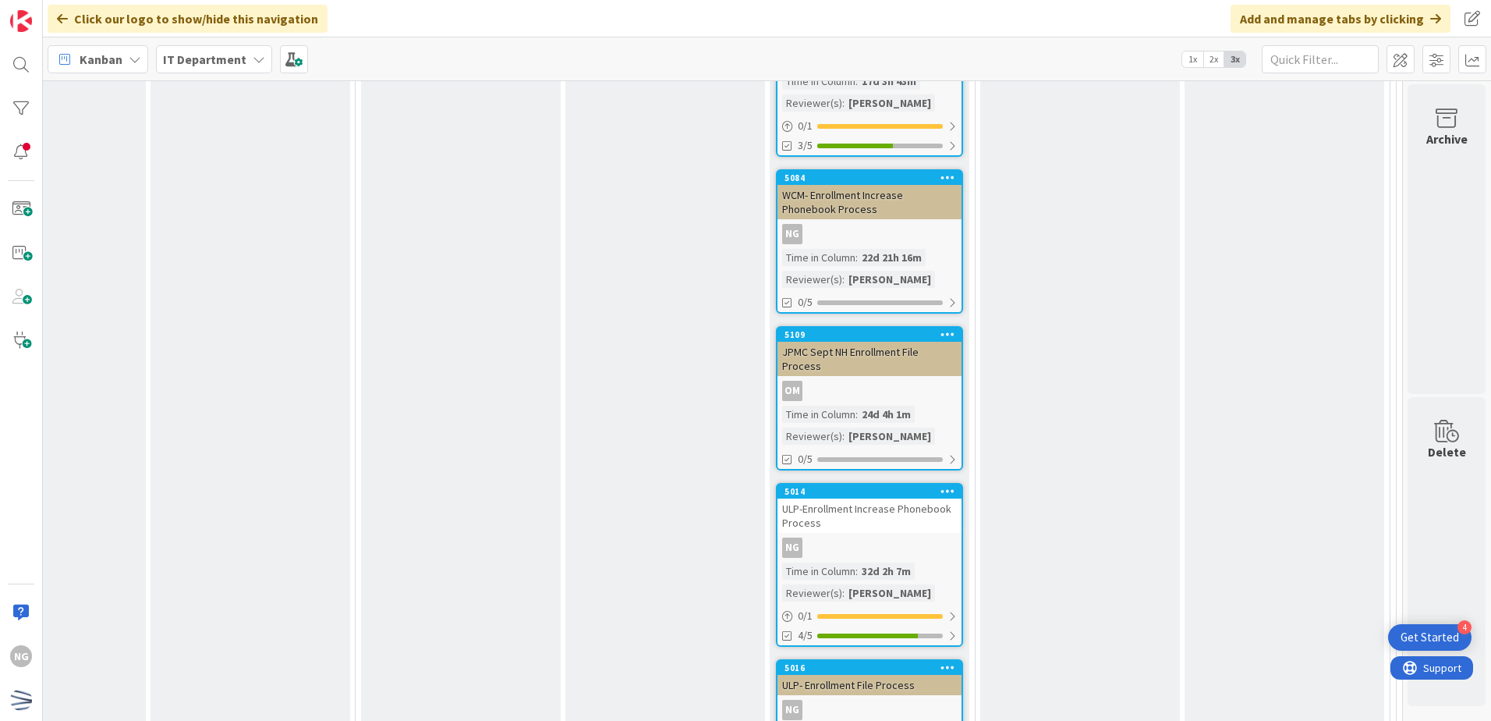
click at [818, 699] on div "NG" at bounding box center [869, 709] width 184 height 20
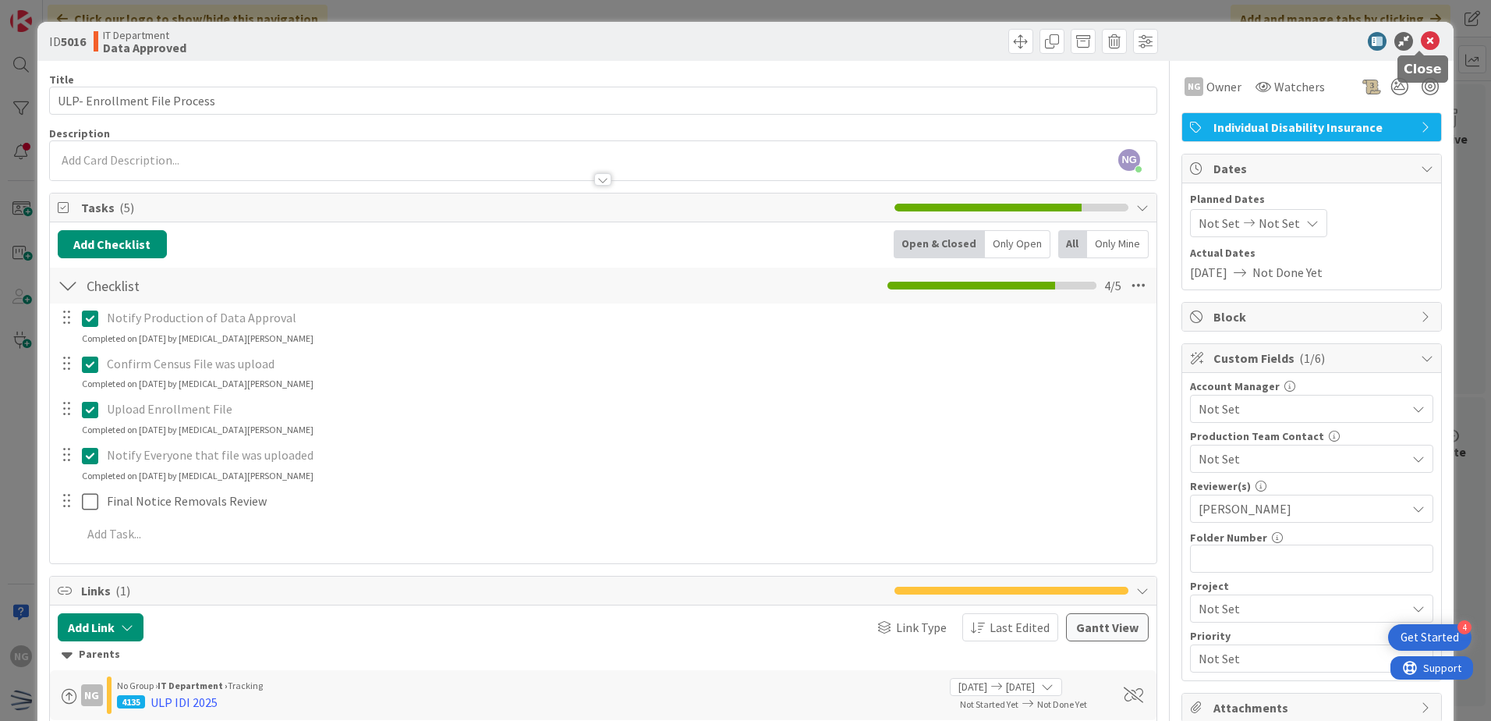
click at [1424, 42] on icon at bounding box center [1430, 41] width 19 height 19
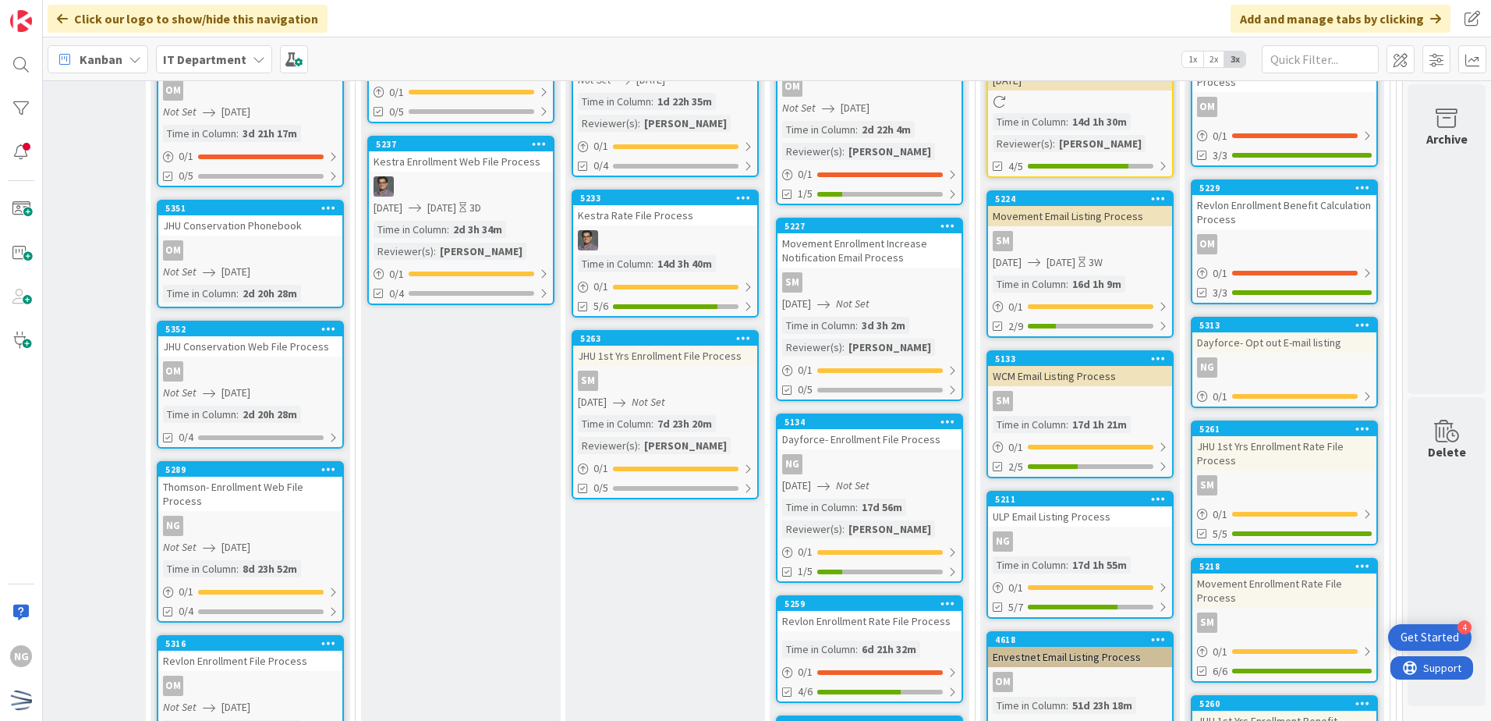
scroll to position [4445, 374]
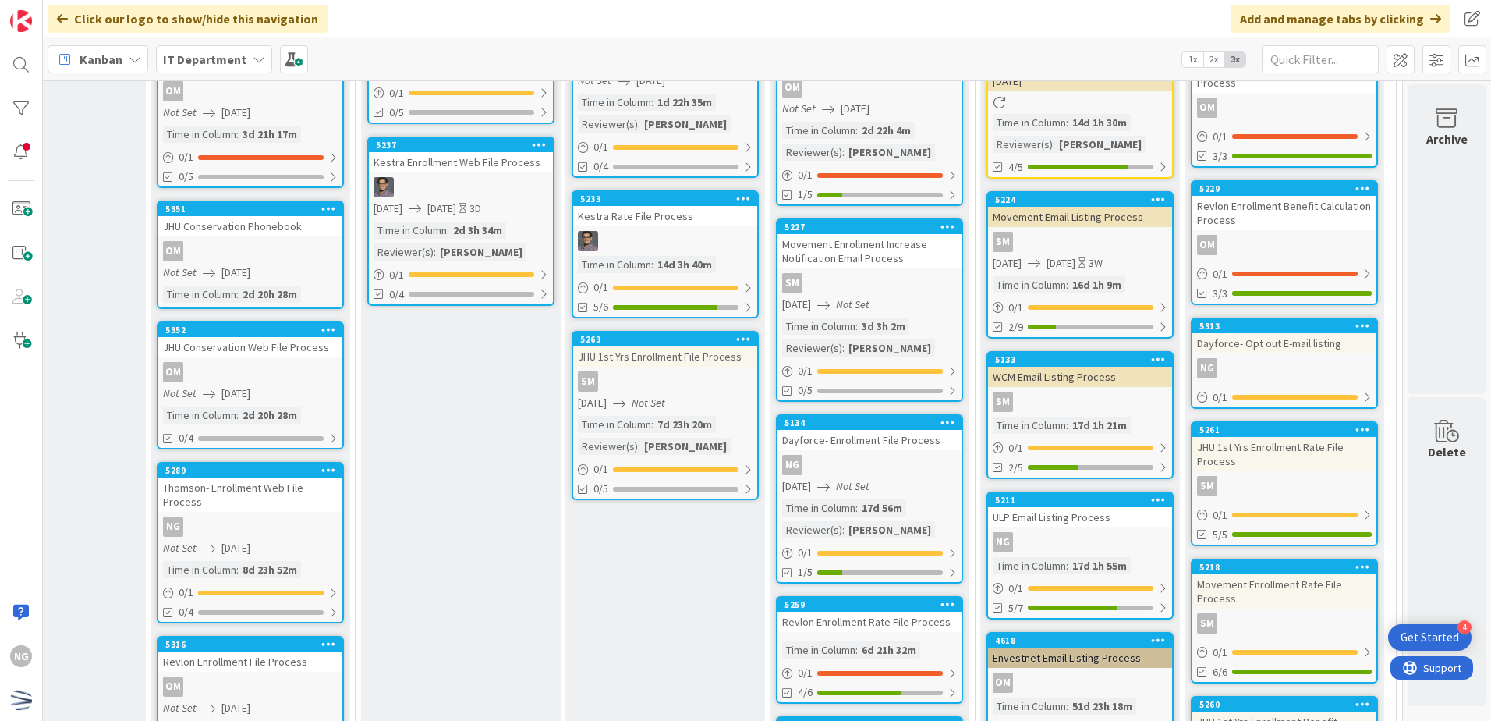
click at [925, 414] on div "5134 Dayforce- Enrollment File Process NG 10/14/2025 Not Set Time in Column : 1…" at bounding box center [869, 498] width 187 height 169
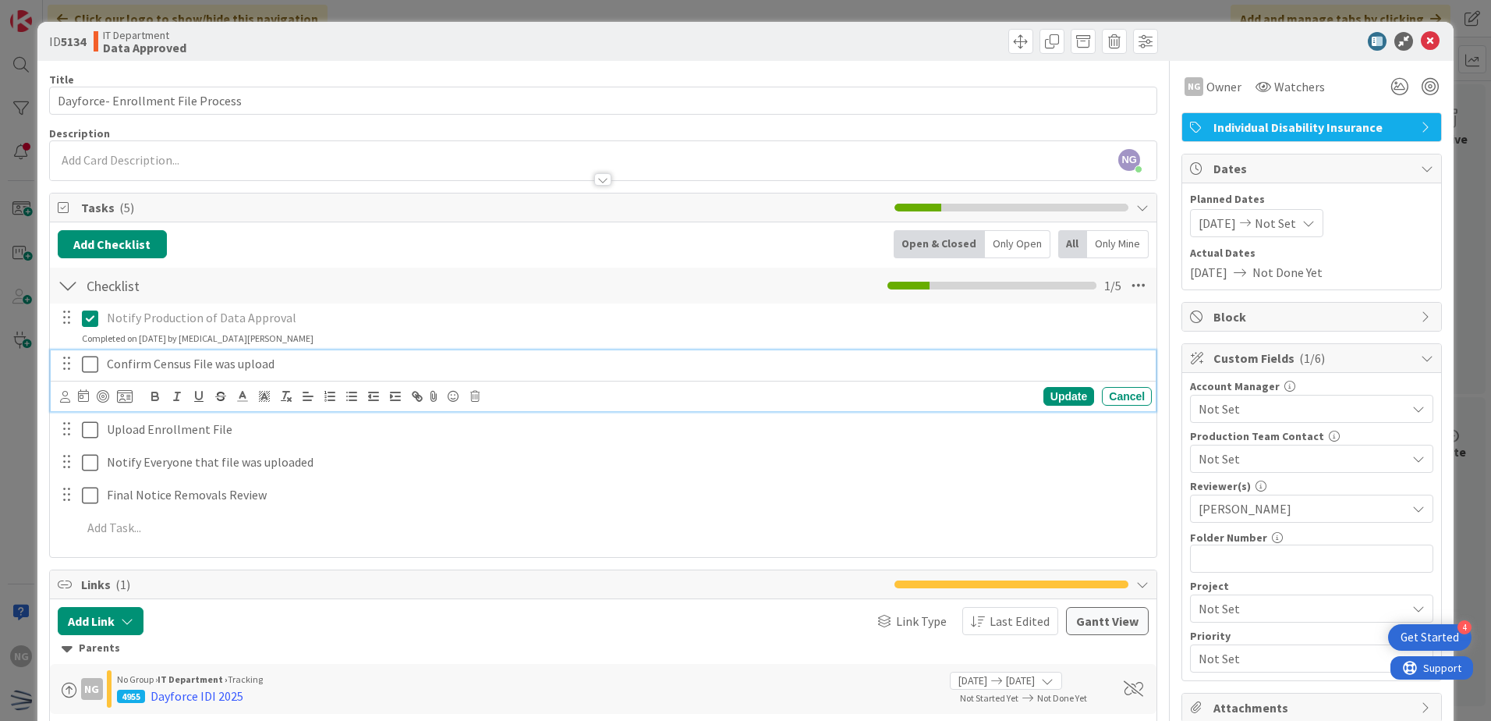
click at [92, 367] on icon at bounding box center [90, 364] width 16 height 19
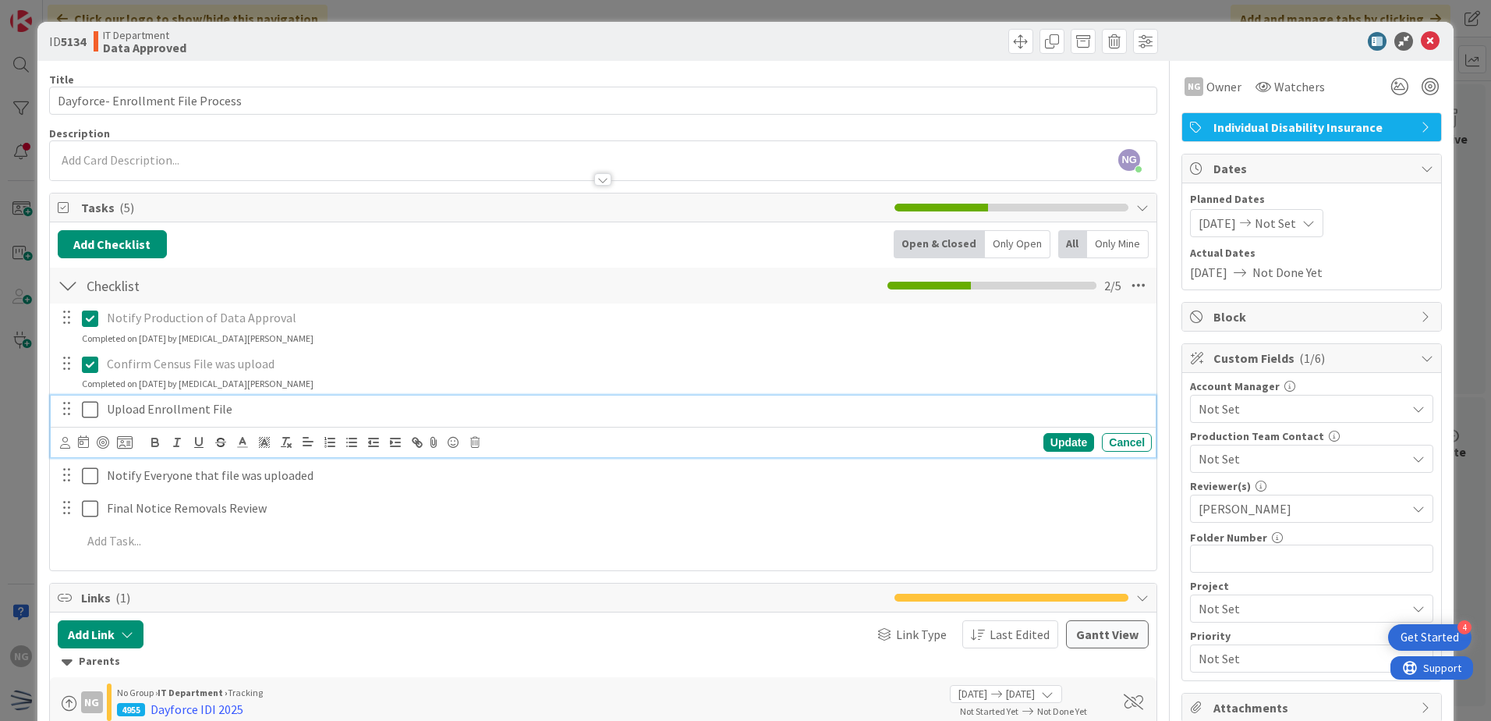
click at [90, 409] on icon at bounding box center [90, 409] width 16 height 19
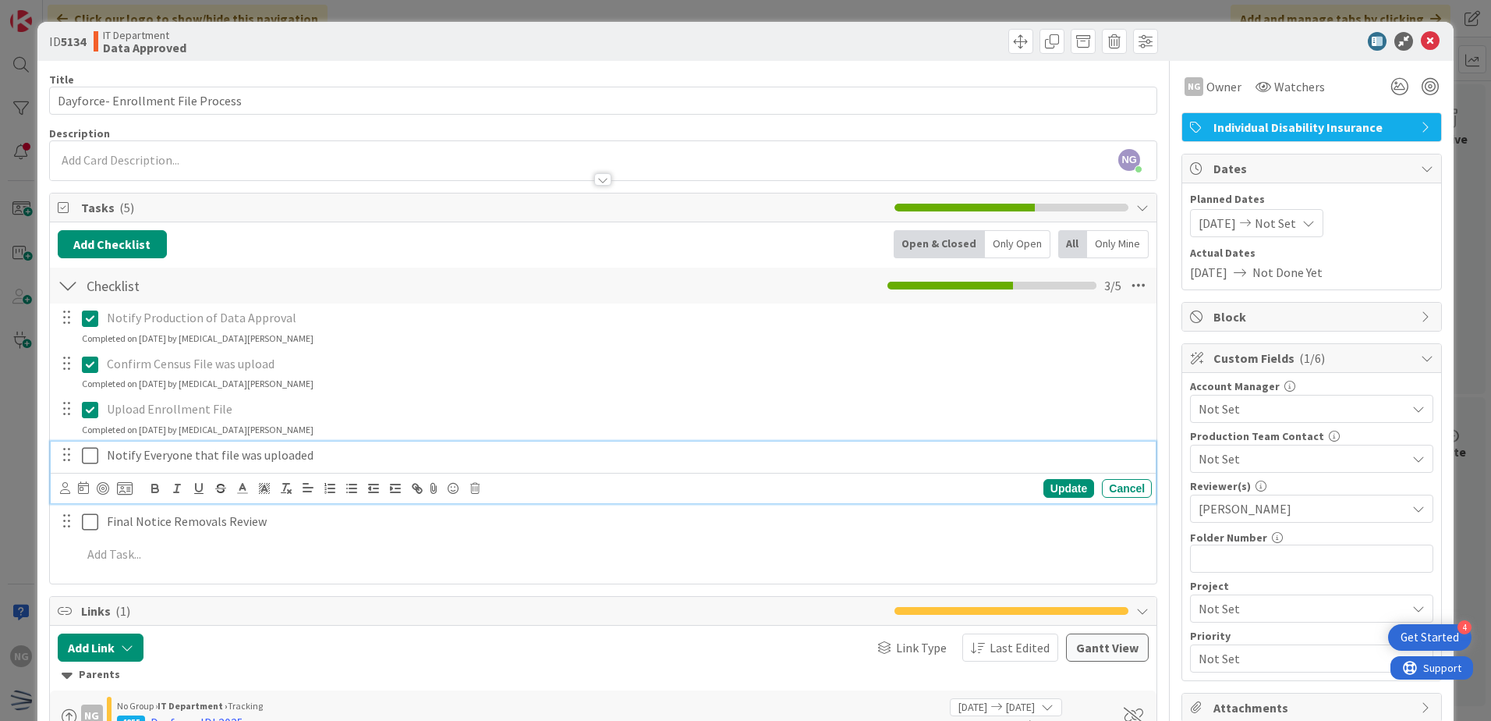
click at [85, 459] on icon at bounding box center [90, 455] width 16 height 19
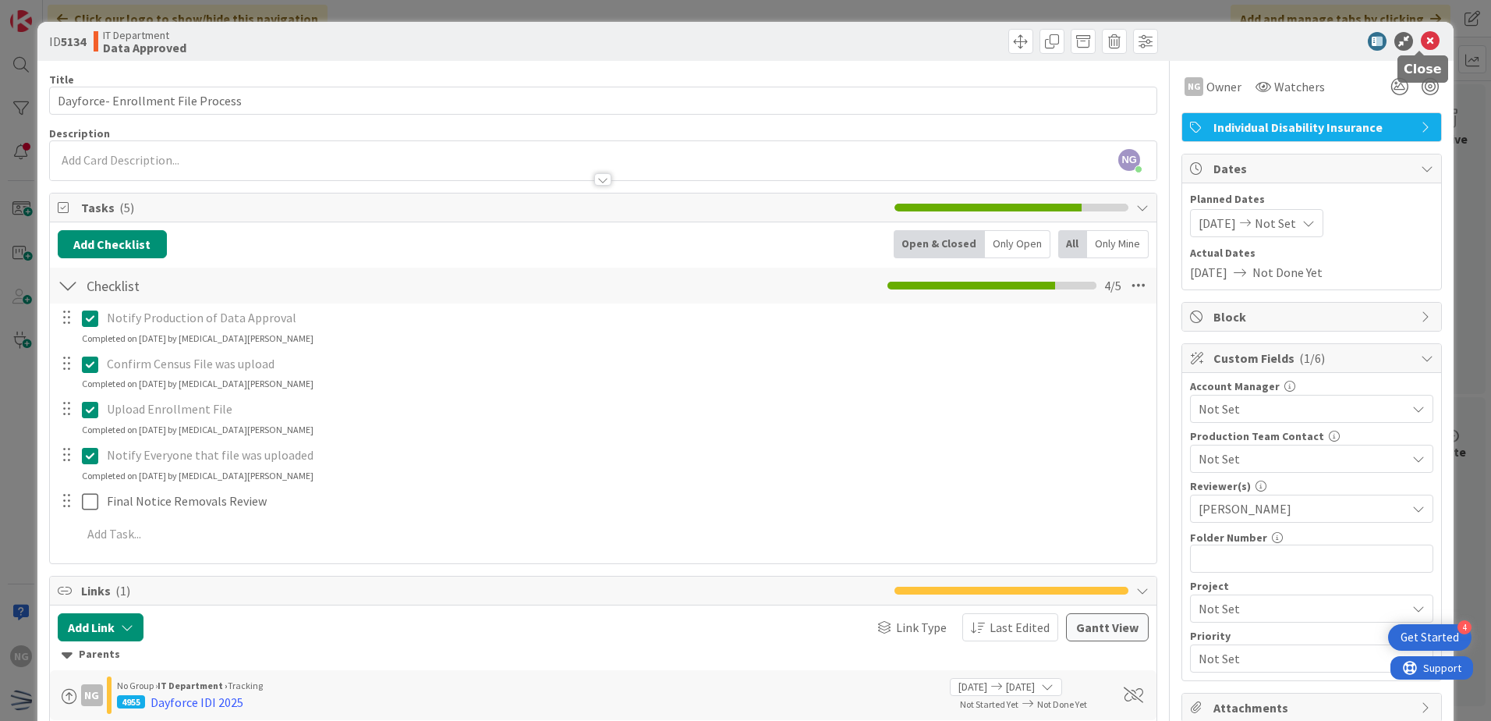
click at [1425, 42] on icon at bounding box center [1430, 41] width 19 height 19
